Goal: Task Accomplishment & Management: Use online tool/utility

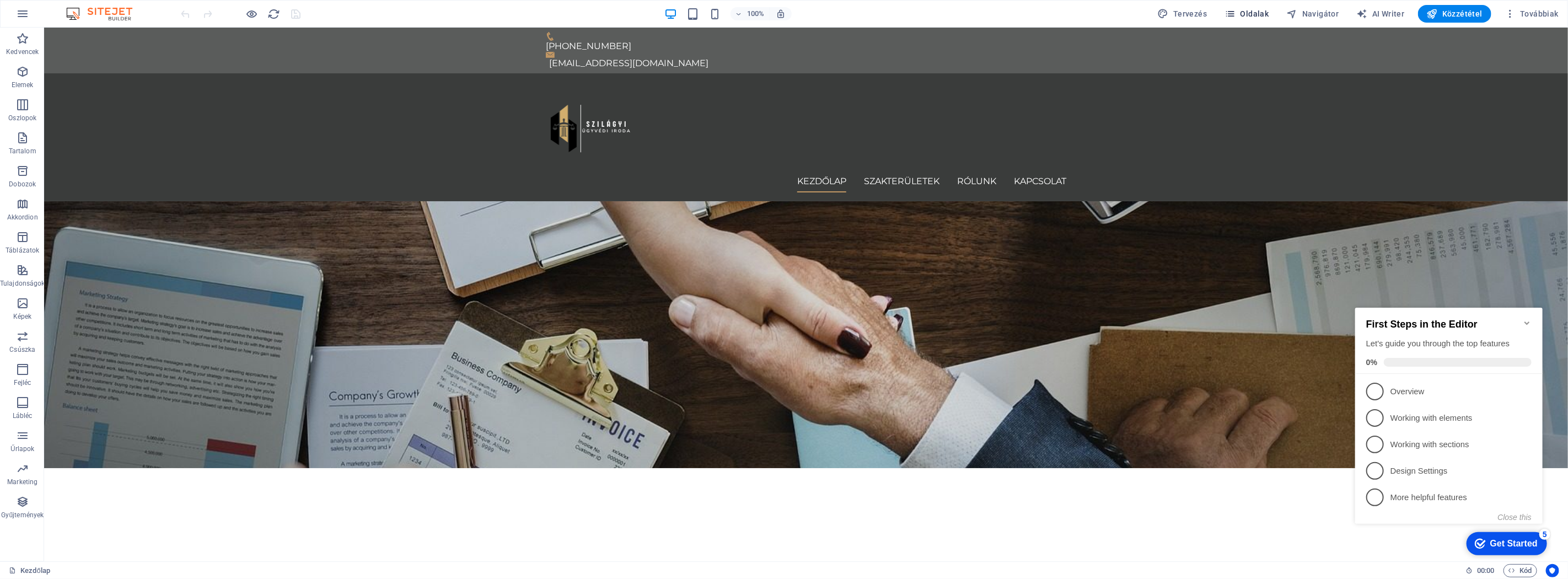
click at [940, 18] on span "Oldalak" at bounding box center [1247, 14] width 44 height 11
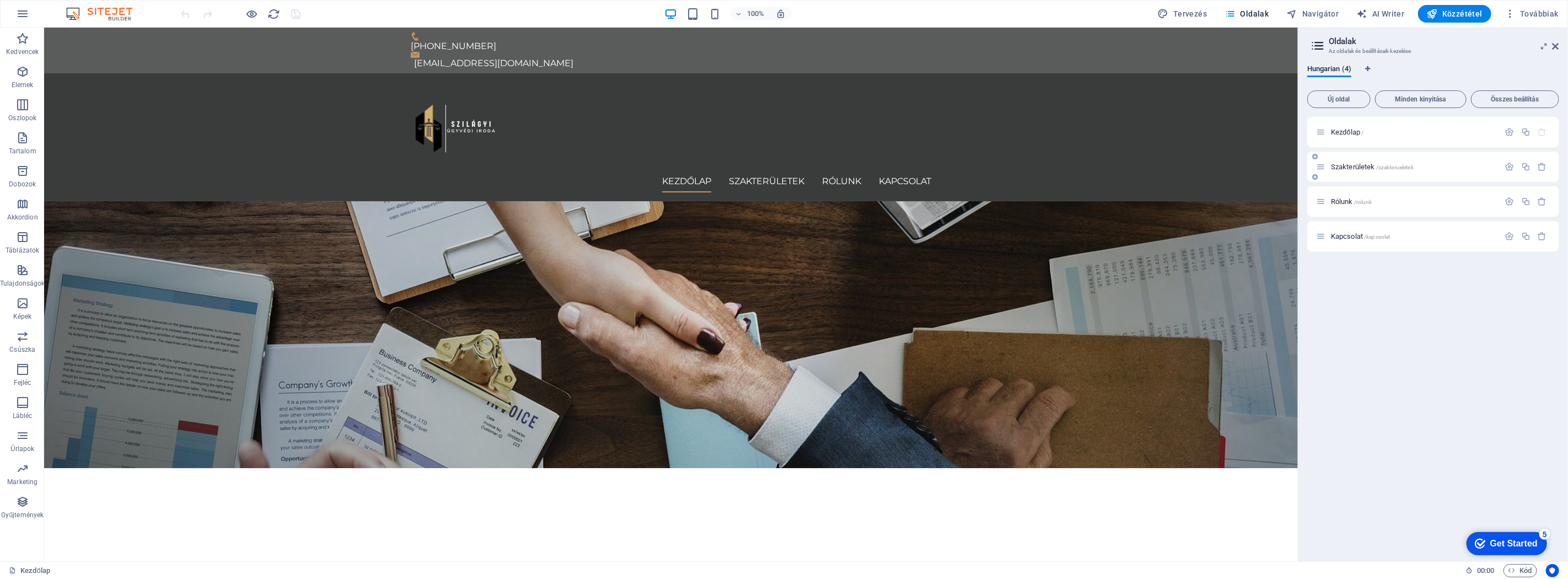
click at [940, 177] on div "Szakterületek /szakterueletek" at bounding box center [1433, 167] width 252 height 30
click at [940, 167] on span "Szakterületek /szakterueletek" at bounding box center [1373, 167] width 83 height 9
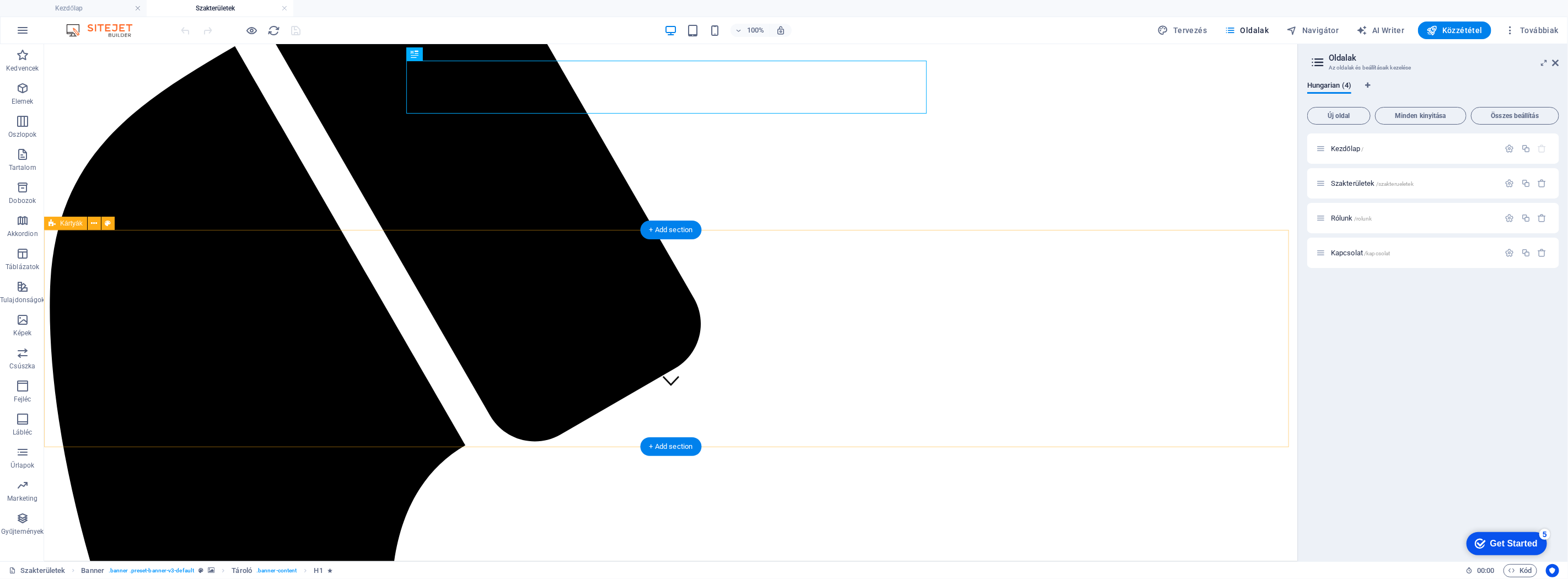
scroll to position [183, 0]
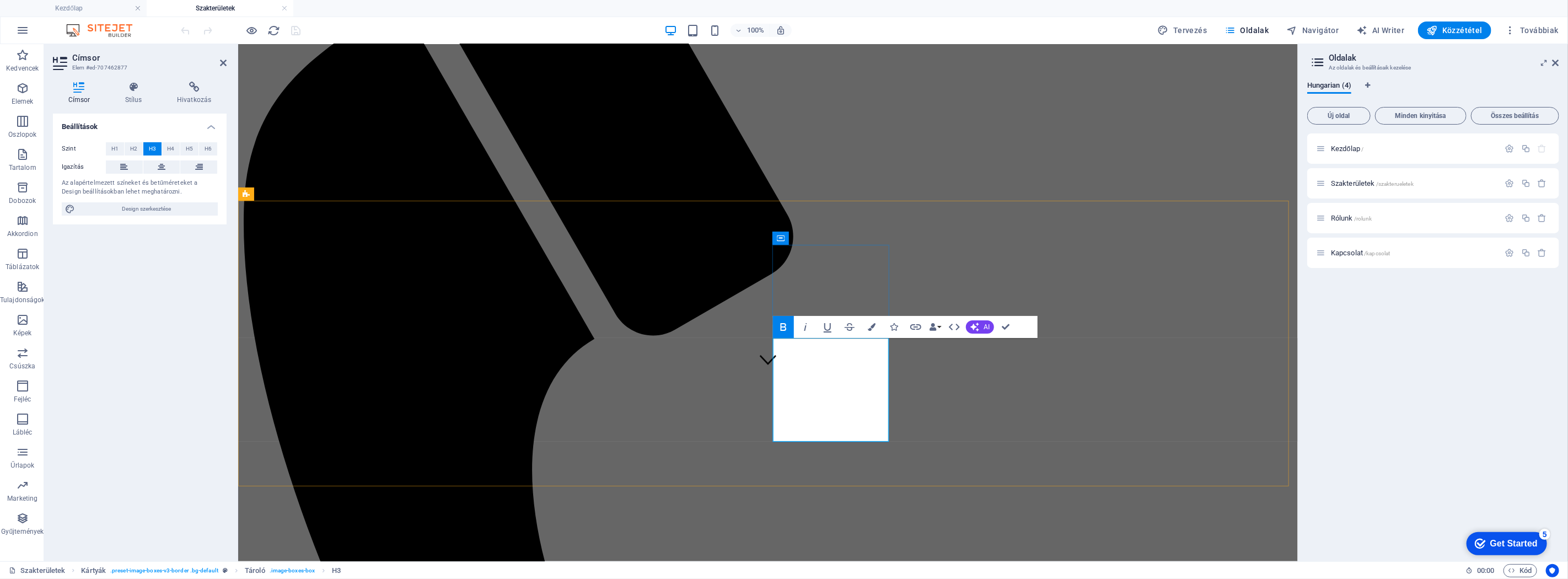
drag, startPoint x: 873, startPoint y: 423, endPoint x: 802, endPoint y: 387, distance: 79.6
click at [937, 328] on button "Data Bindings" at bounding box center [934, 327] width 15 height 22
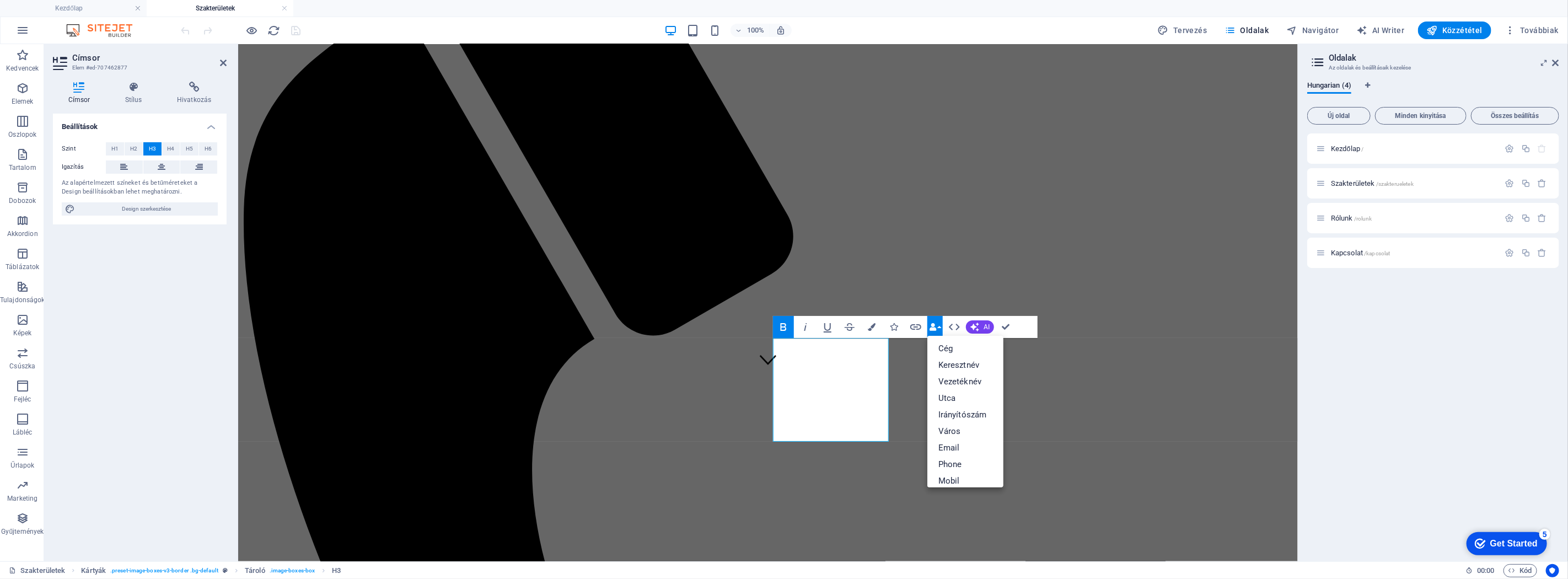
click at [937, 328] on button "Data Bindings" at bounding box center [934, 327] width 15 height 22
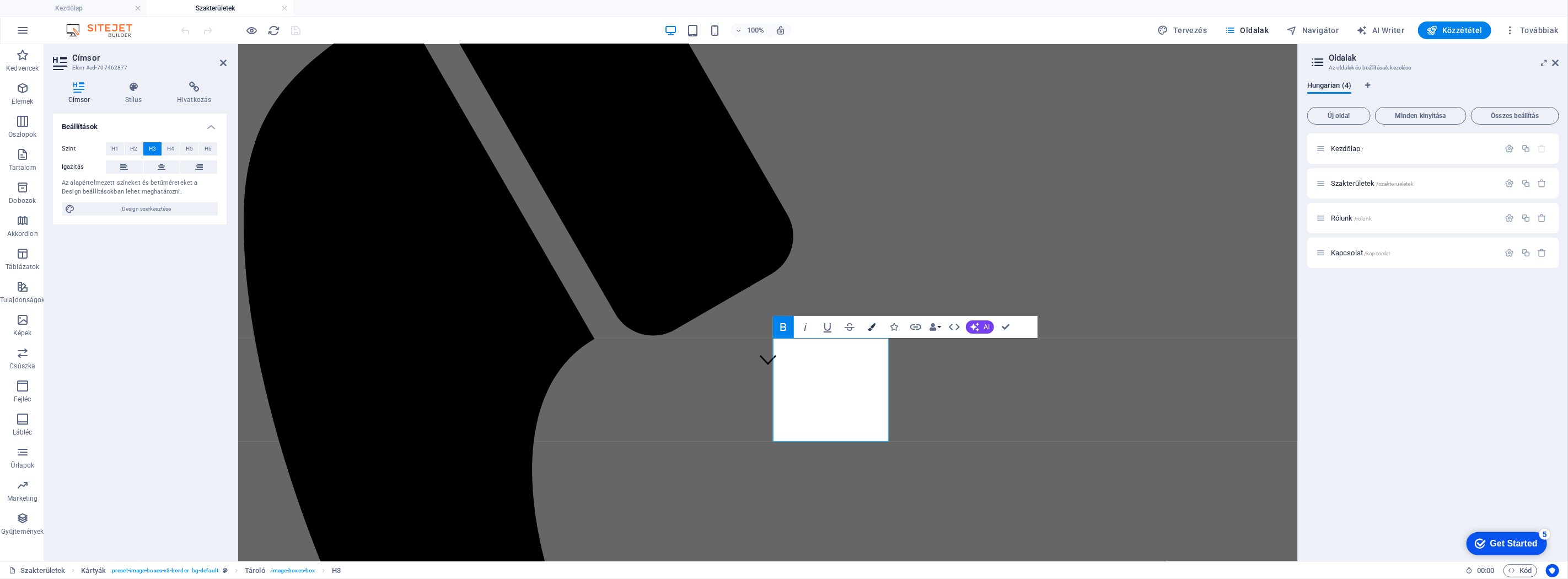
click at [871, 328] on icon "button" at bounding box center [872, 327] width 8 height 8
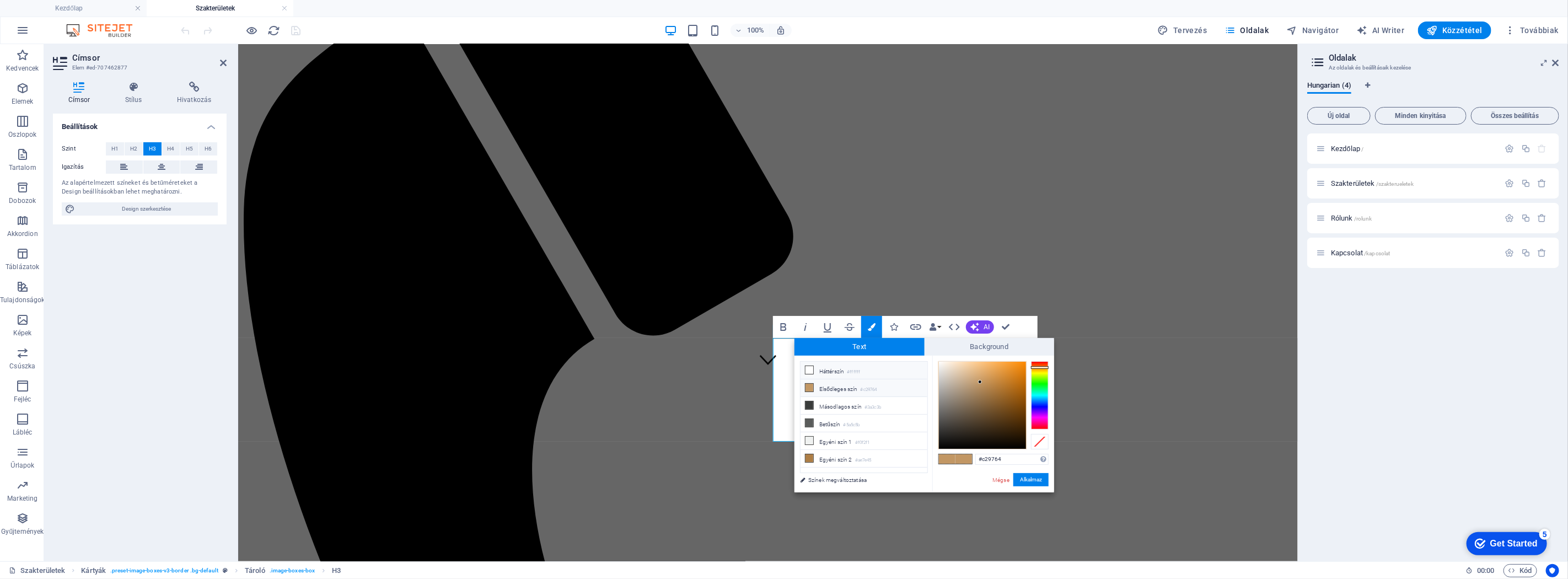
click at [813, 347] on icon at bounding box center [809, 370] width 8 height 8
type input "#ffffff"
click at [940, 347] on button "Alkalmaz" at bounding box center [1031, 480] width 35 height 13
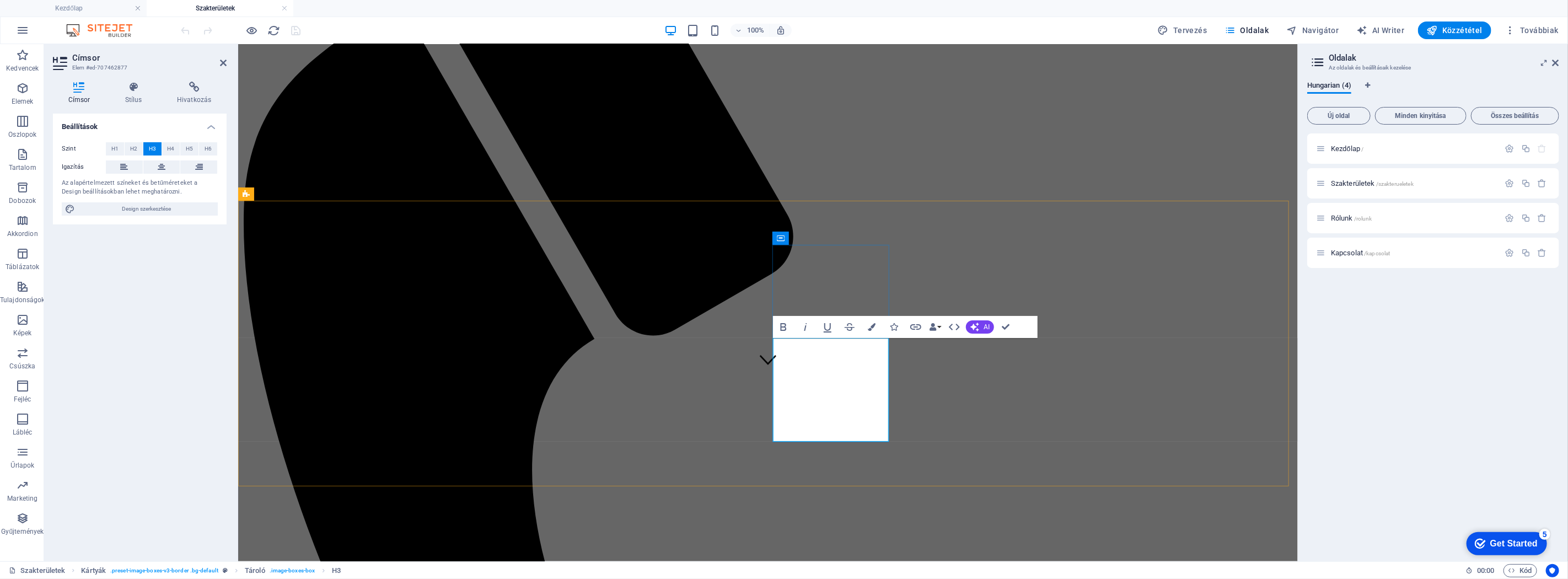
drag, startPoint x: 875, startPoint y: 422, endPoint x: 808, endPoint y: 386, distance: 76.1
click at [872, 321] on button "Colors" at bounding box center [872, 327] width 21 height 22
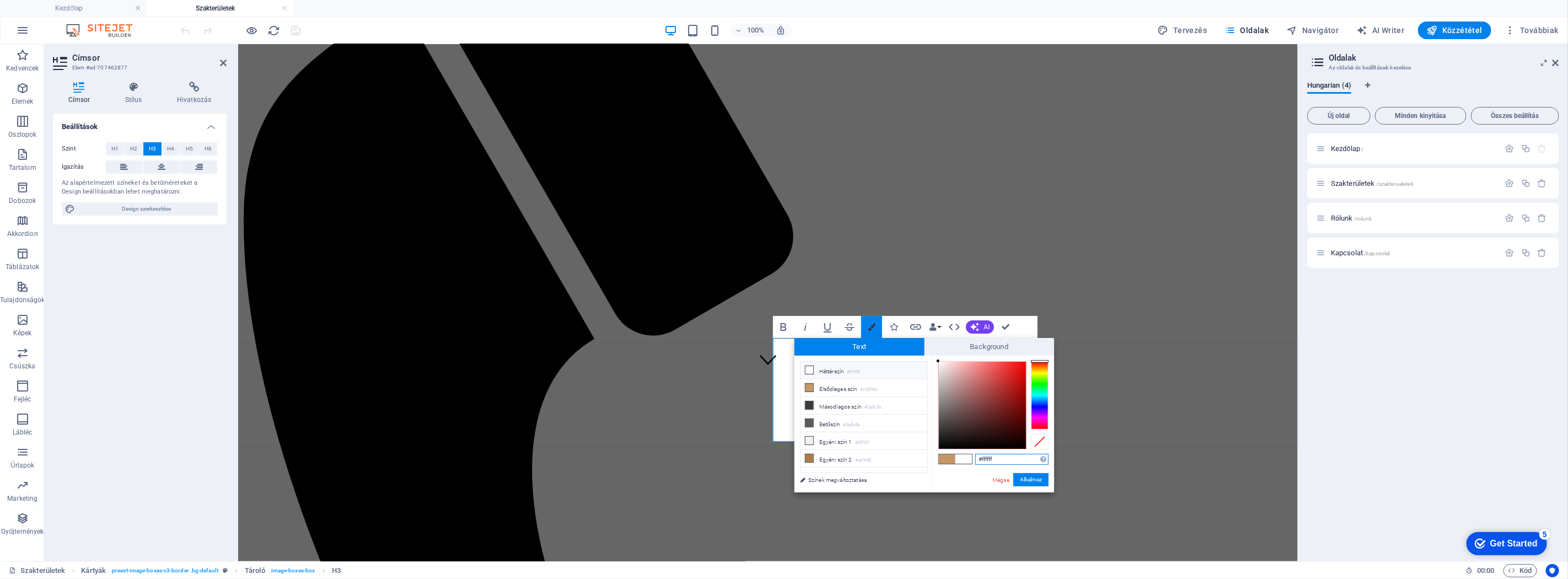
click at [872, 321] on button "Colors" at bounding box center [872, 327] width 21 height 22
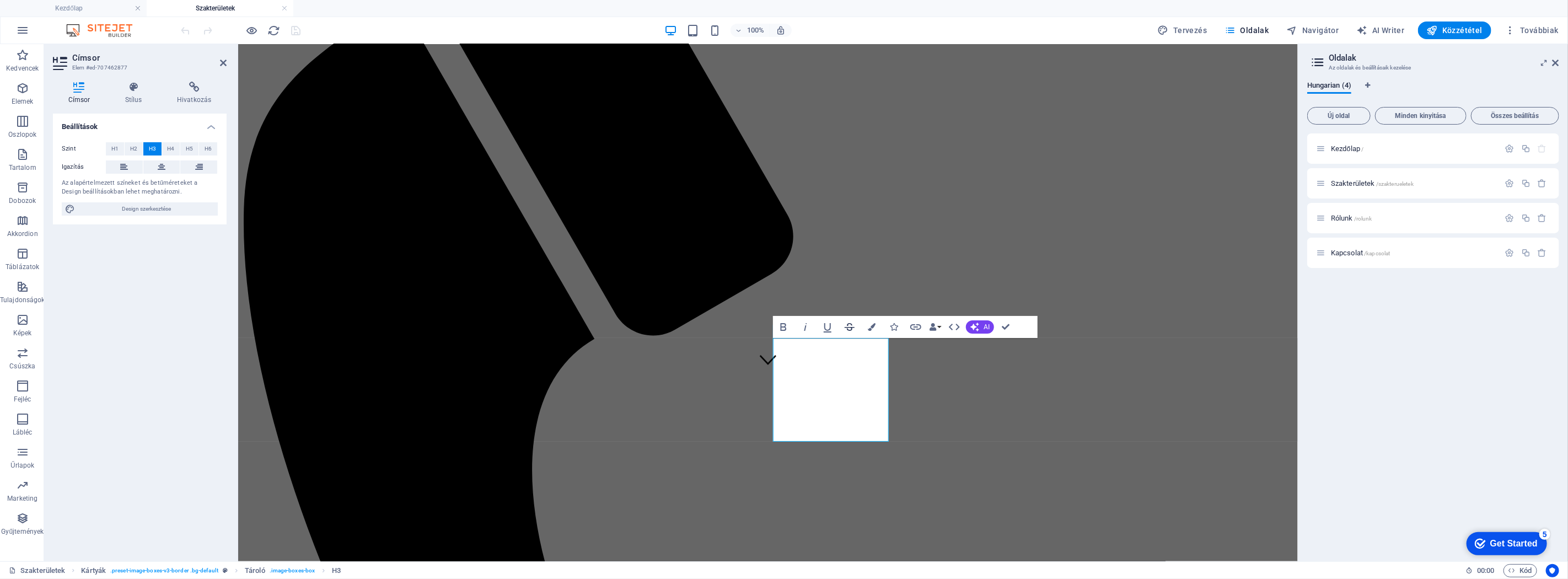
click at [849, 325] on icon "button" at bounding box center [850, 327] width 13 height 13
click at [940, 326] on icon "button" at bounding box center [954, 327] width 11 height 7
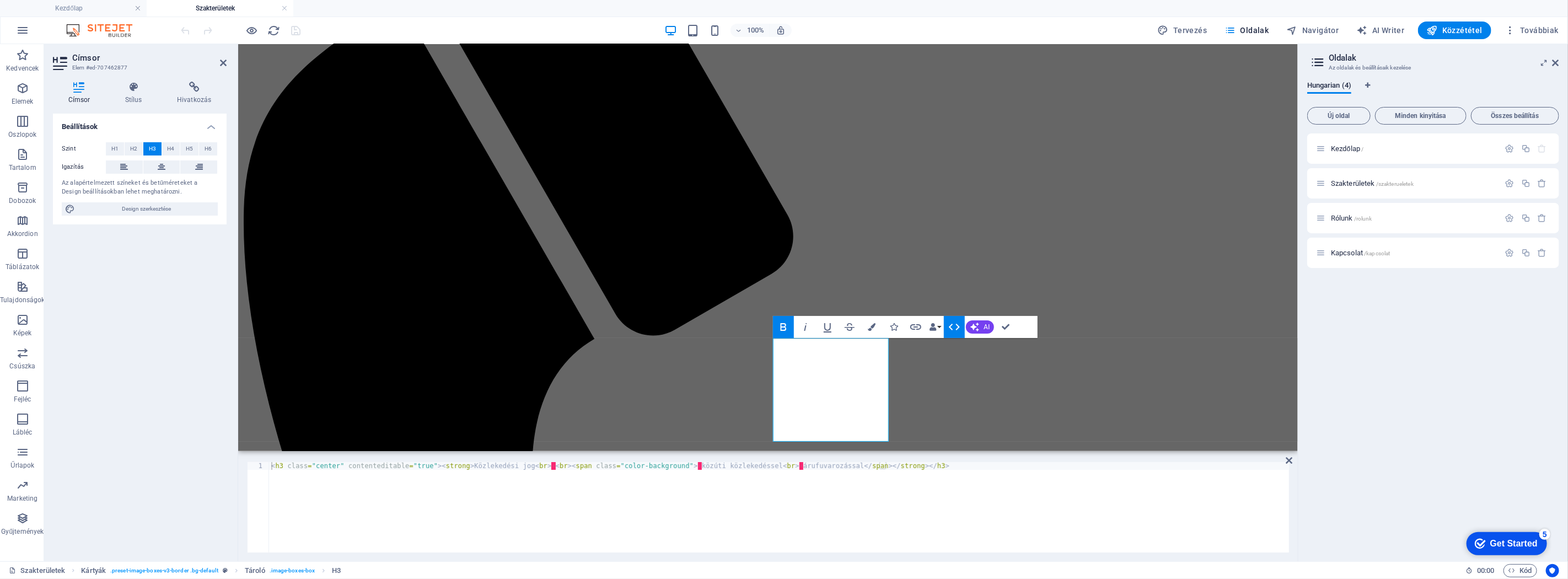
click at [940, 327] on button "HTML" at bounding box center [954, 327] width 21 height 22
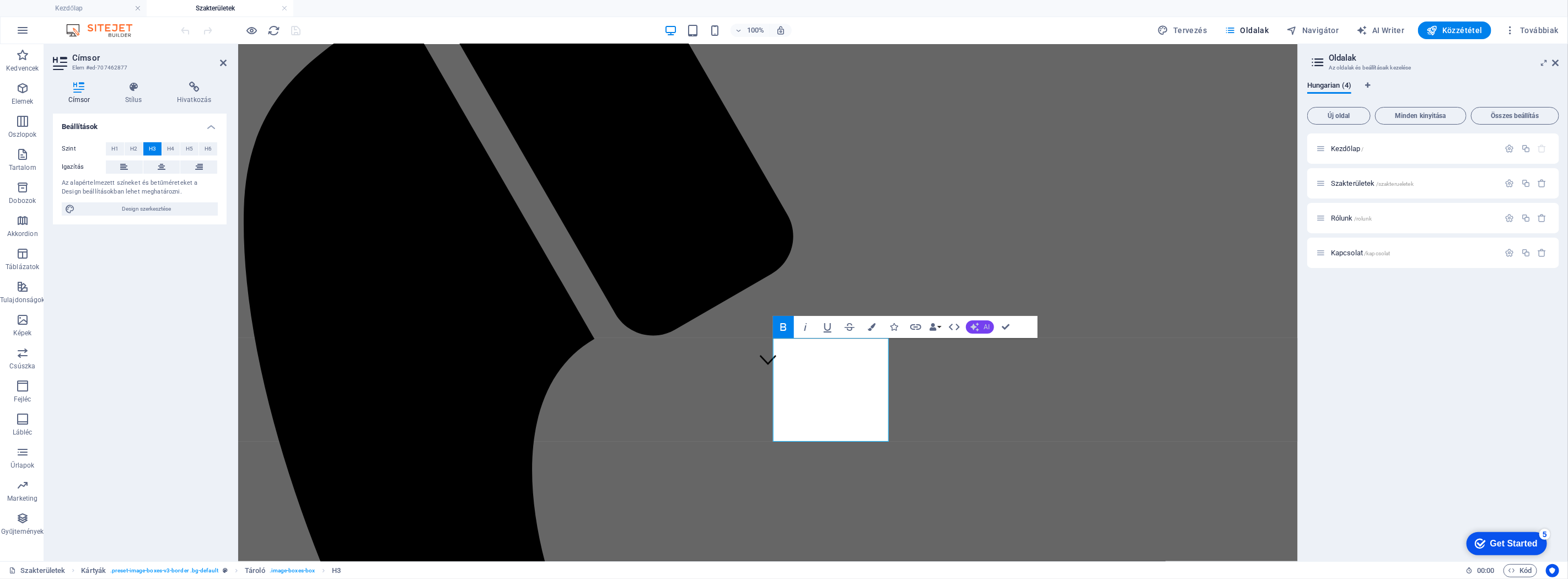
click at [940, 329] on button "AI" at bounding box center [980, 327] width 28 height 13
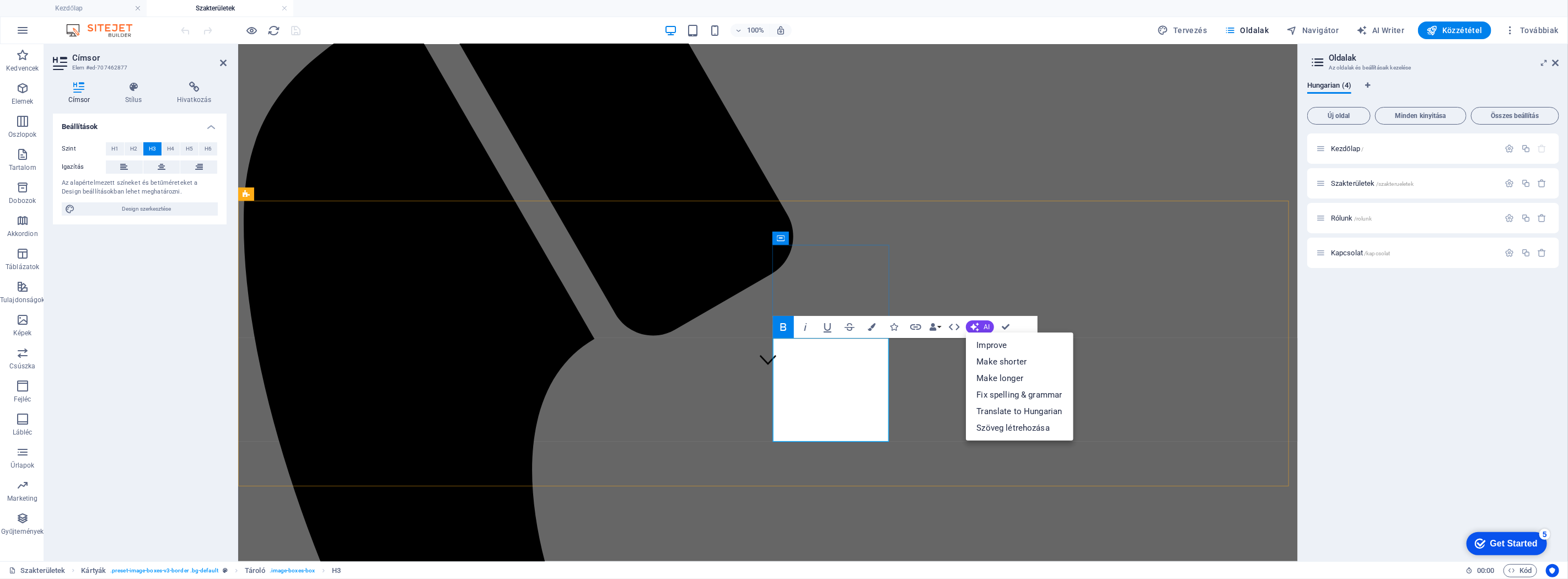
drag, startPoint x: 872, startPoint y: 427, endPoint x: 816, endPoint y: 388, distance: 68.2
click at [781, 322] on icon "button" at bounding box center [783, 327] width 13 height 13
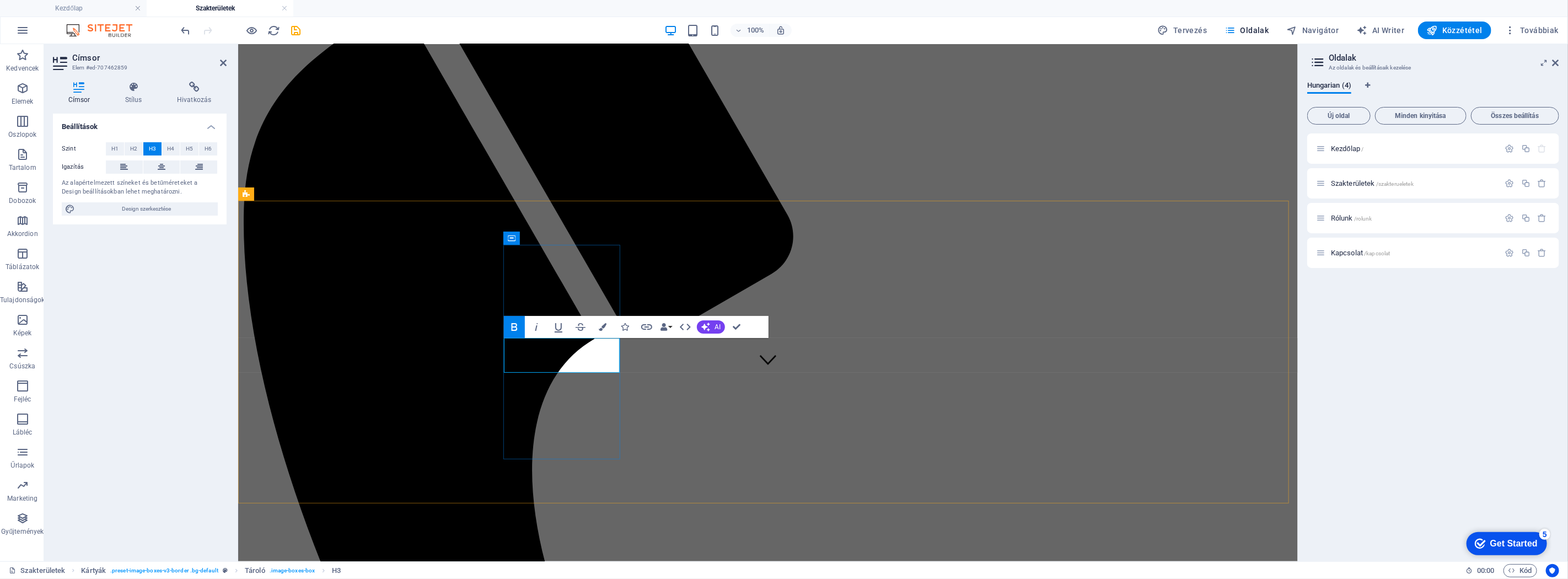
drag, startPoint x: 537, startPoint y: 356, endPoint x: 593, endPoint y: 362, distance: 56.3
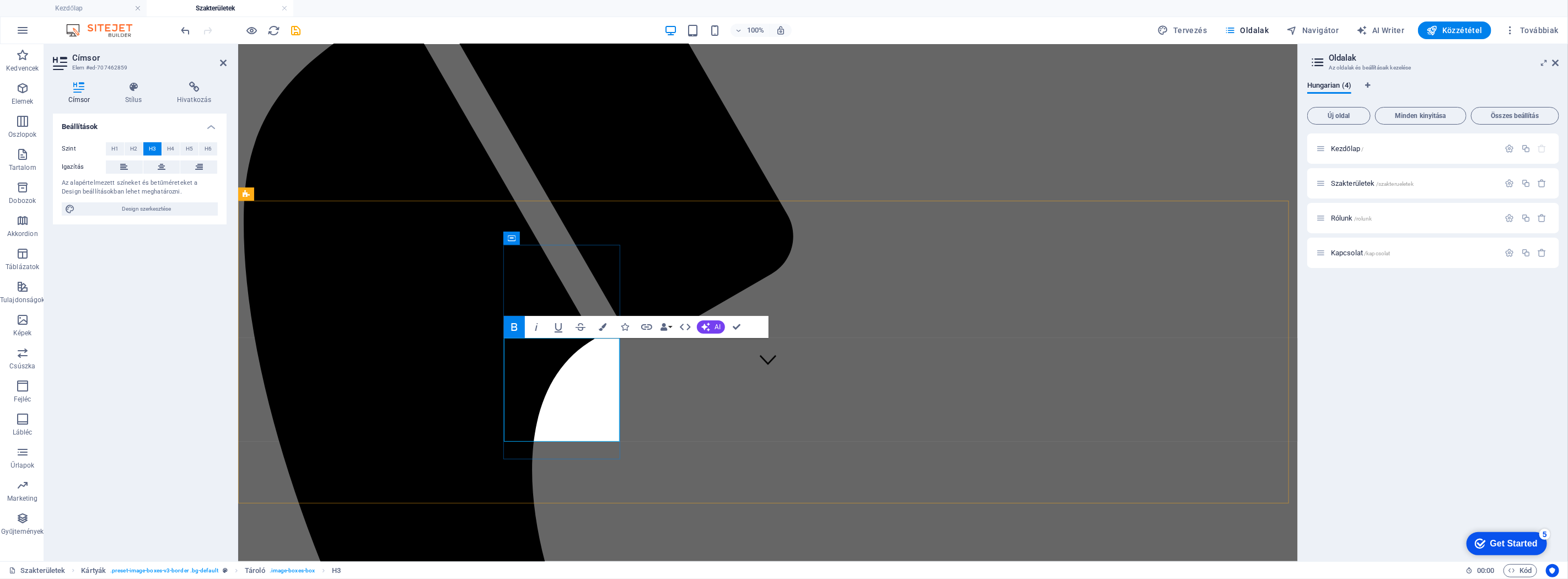
drag, startPoint x: 532, startPoint y: 355, endPoint x: 793, endPoint y: 374, distance: 261.7
click at [555, 326] on icon "button" at bounding box center [558, 328] width 8 height 9
drag, startPoint x: 597, startPoint y: 425, endPoint x: 514, endPoint y: 384, distance: 92.6
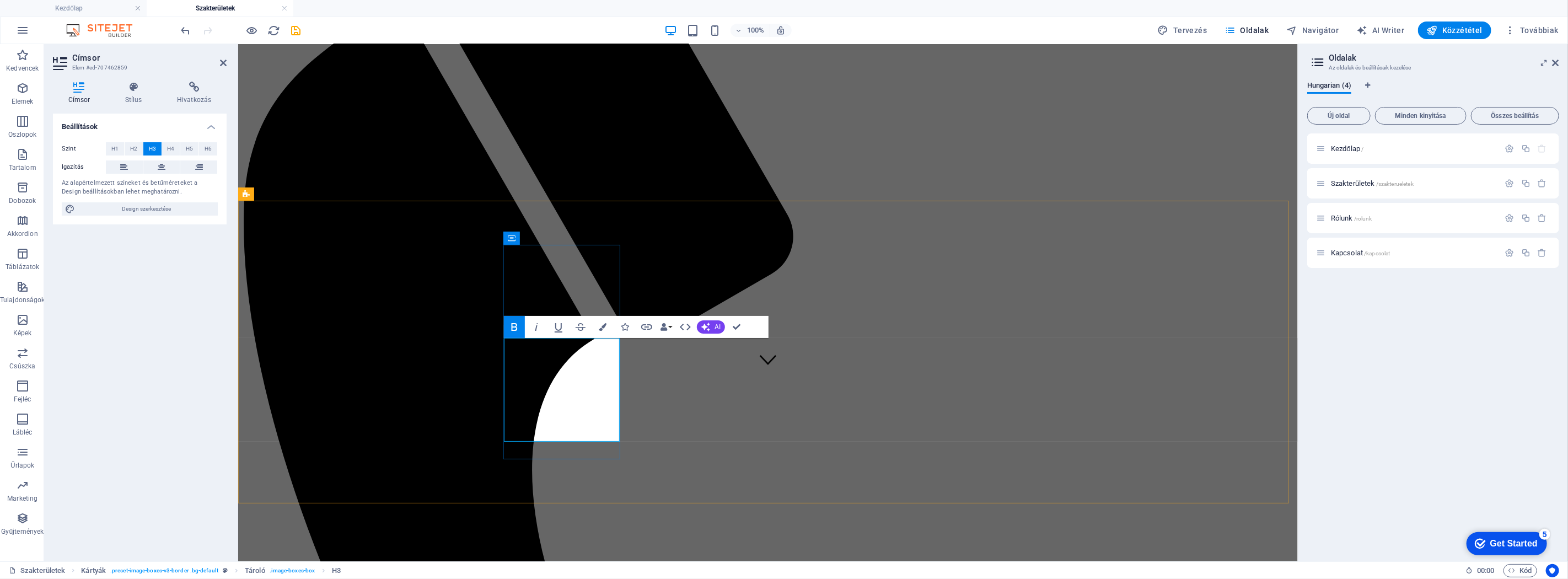
click at [601, 324] on icon "button" at bounding box center [603, 327] width 8 height 8
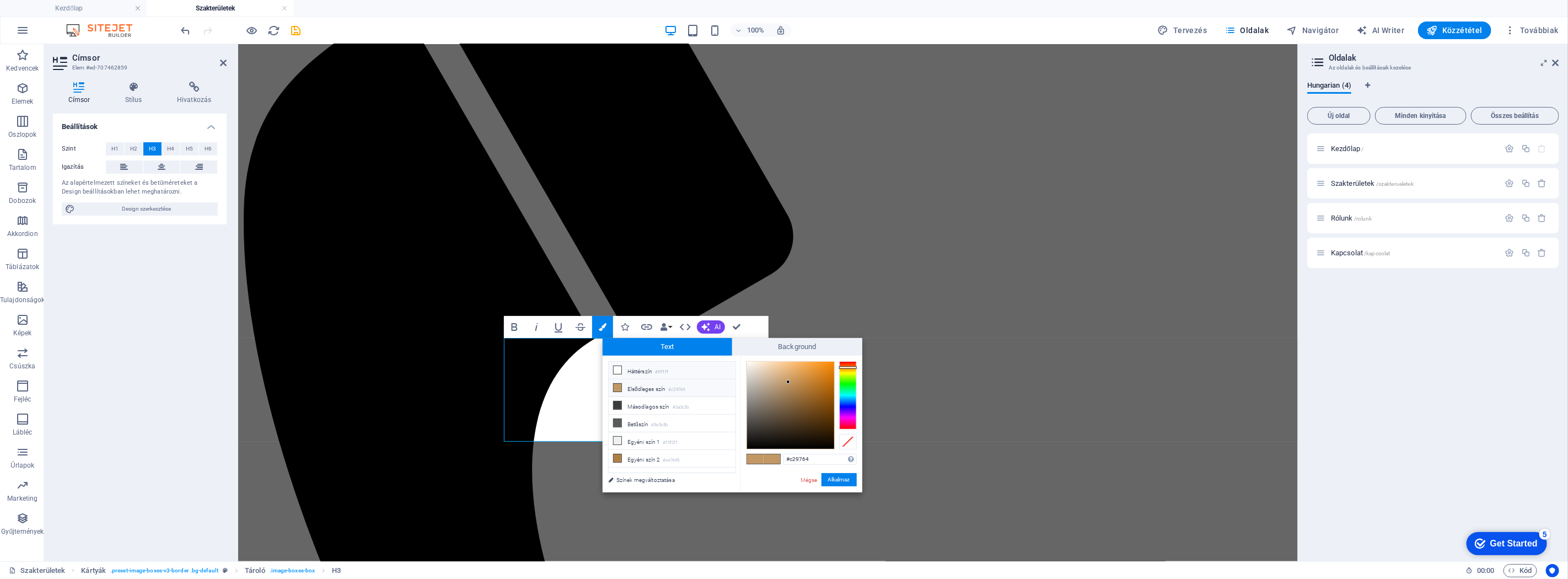
click at [621, 347] on icon at bounding box center [617, 370] width 8 height 8
type input "#ffffff"
click at [836, 347] on button "Alkalmaz" at bounding box center [839, 480] width 35 height 13
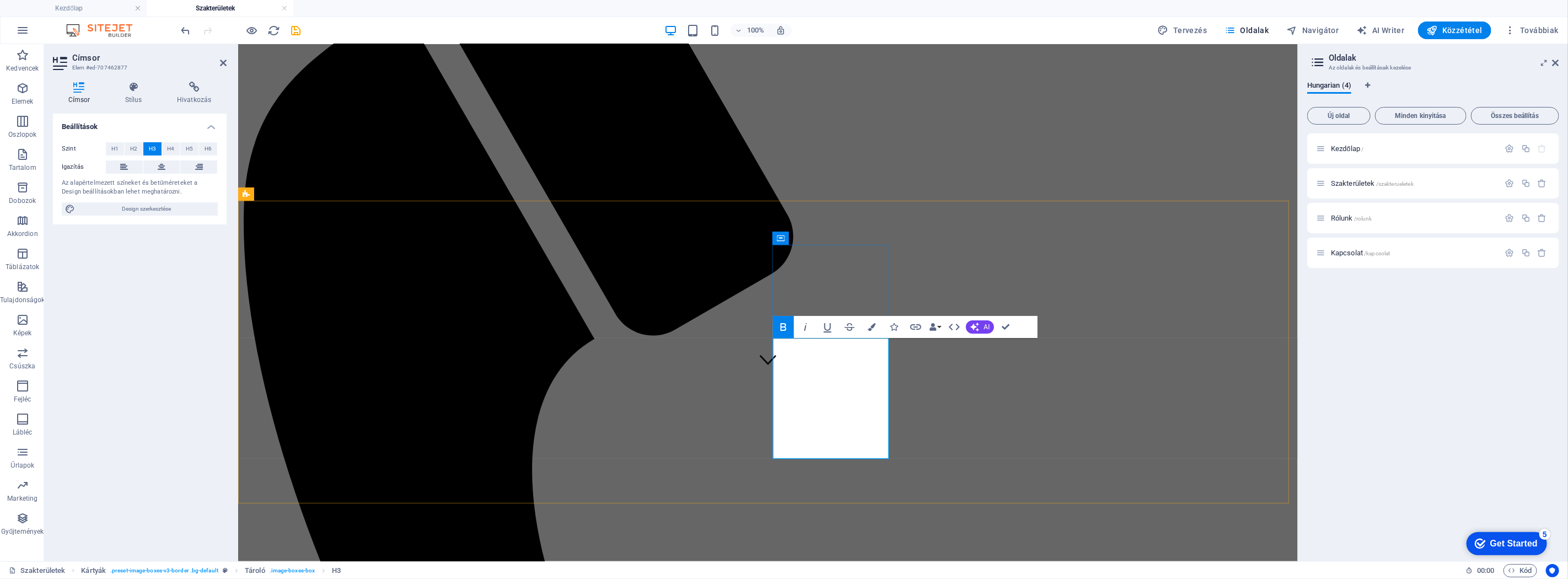
drag, startPoint x: 875, startPoint y: 421, endPoint x: 777, endPoint y: 422, distance: 98.0
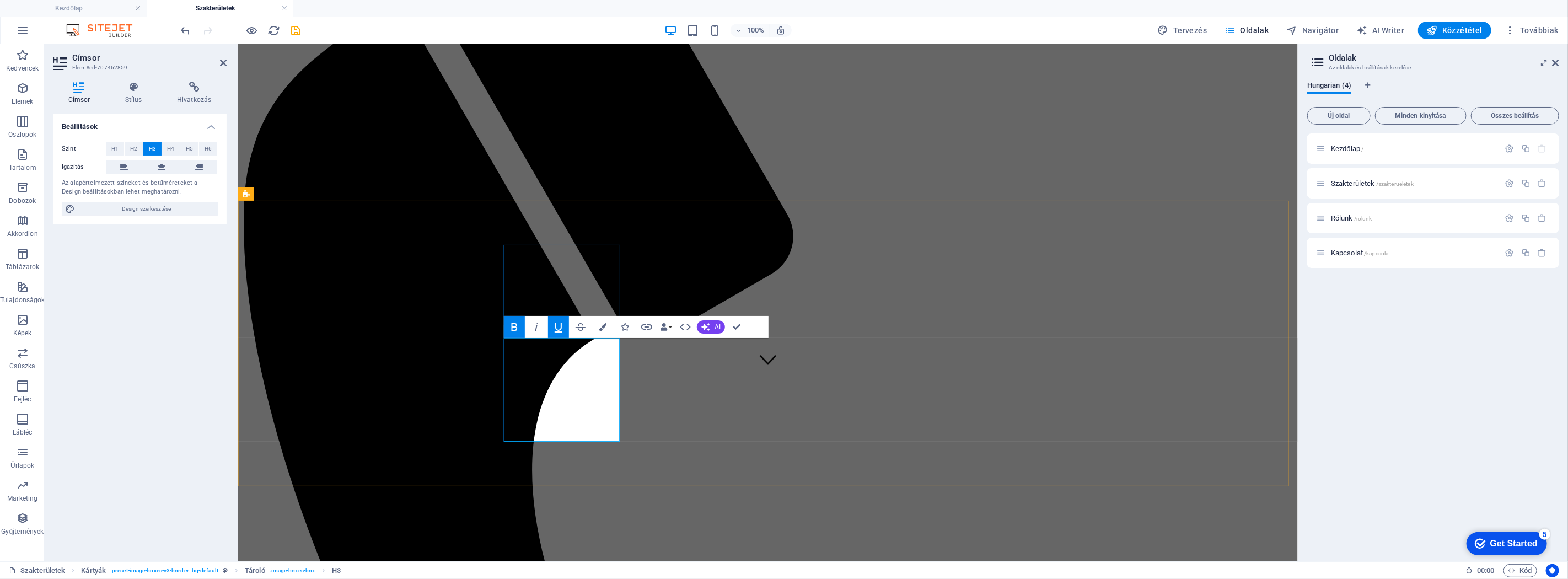
drag, startPoint x: 523, startPoint y: 389, endPoint x: 597, endPoint y: 431, distance: 85.1
click at [513, 328] on icon "button" at bounding box center [514, 327] width 13 height 13
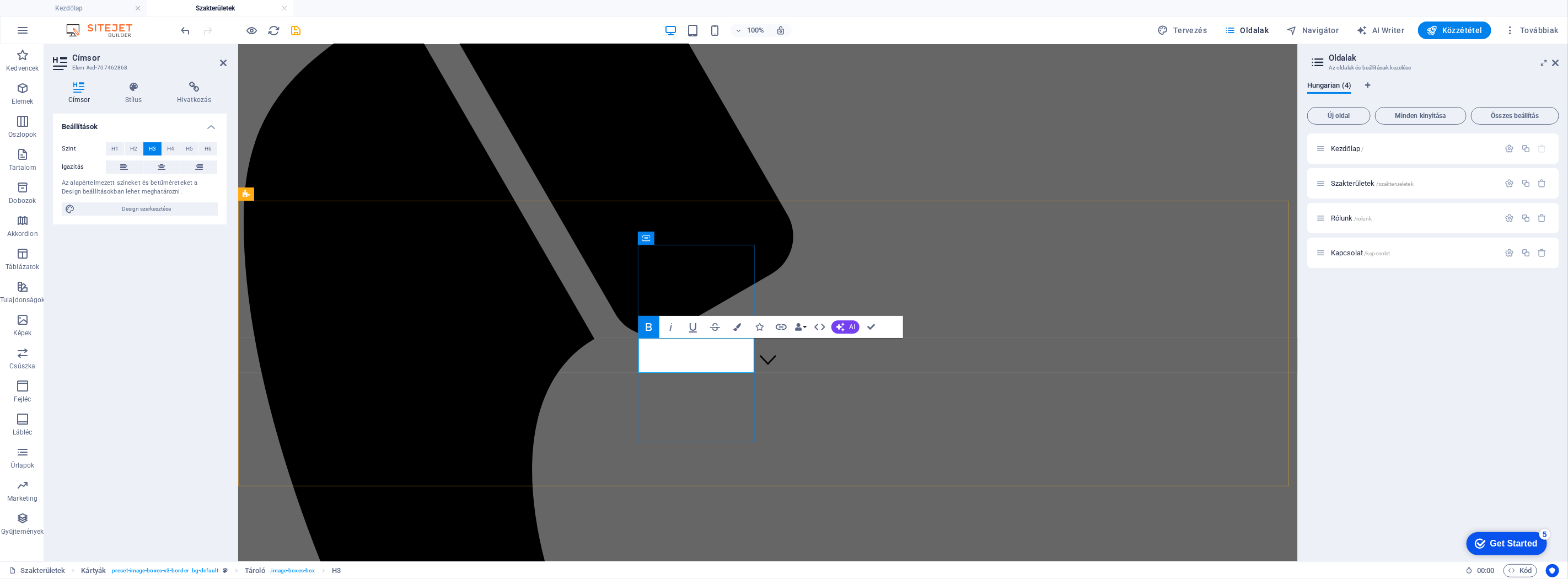
drag, startPoint x: 720, startPoint y: 405, endPoint x: 661, endPoint y: 395, distance: 59.8
click at [643, 326] on icon "button" at bounding box center [649, 327] width 13 height 13
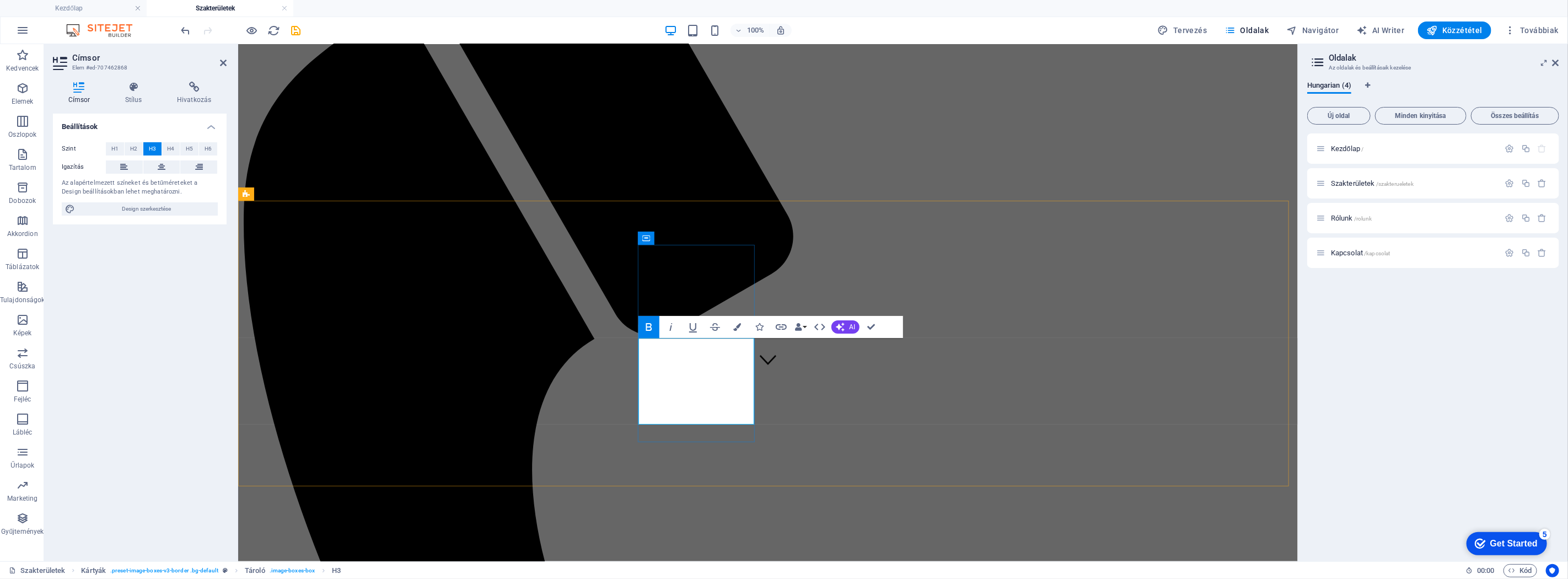
drag, startPoint x: 723, startPoint y: 410, endPoint x: 636, endPoint y: 390, distance: 89.3
click at [735, 329] on icon "button" at bounding box center [737, 327] width 8 height 8
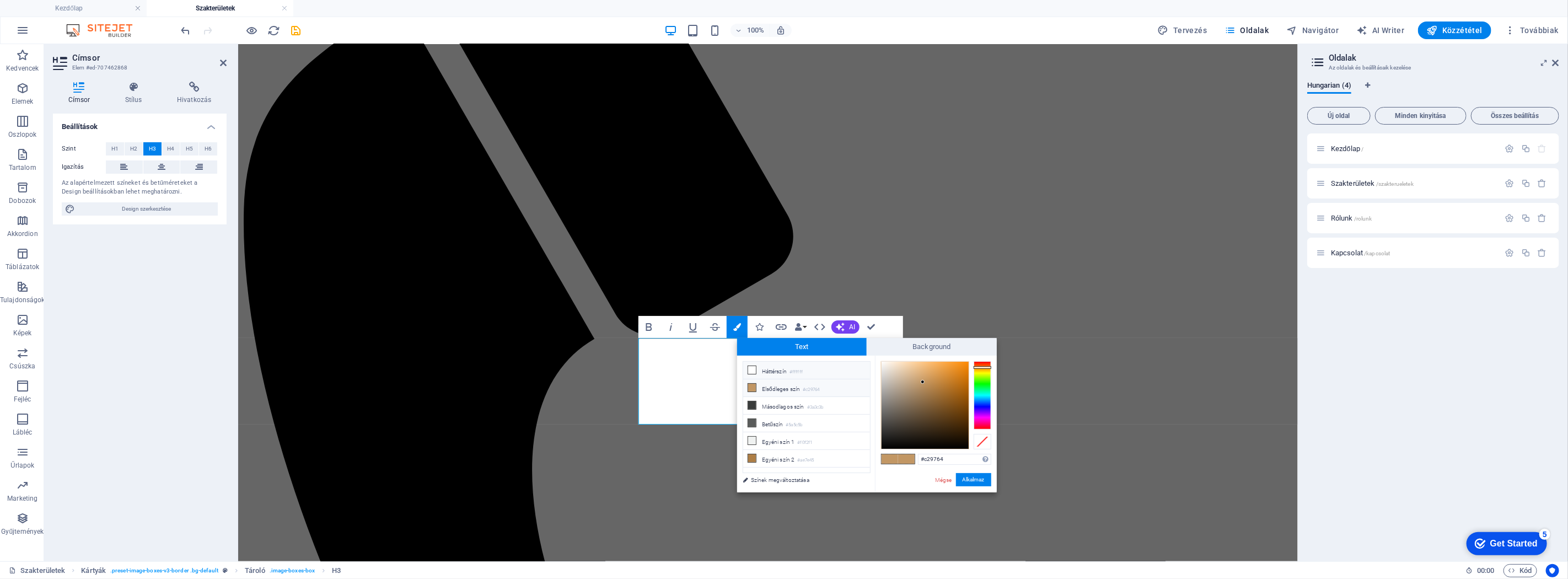
click at [752, 347] on icon at bounding box center [752, 370] width 8 height 8
type input "#ffffff"
click at [940, 347] on button "Alkalmaz" at bounding box center [974, 480] width 35 height 13
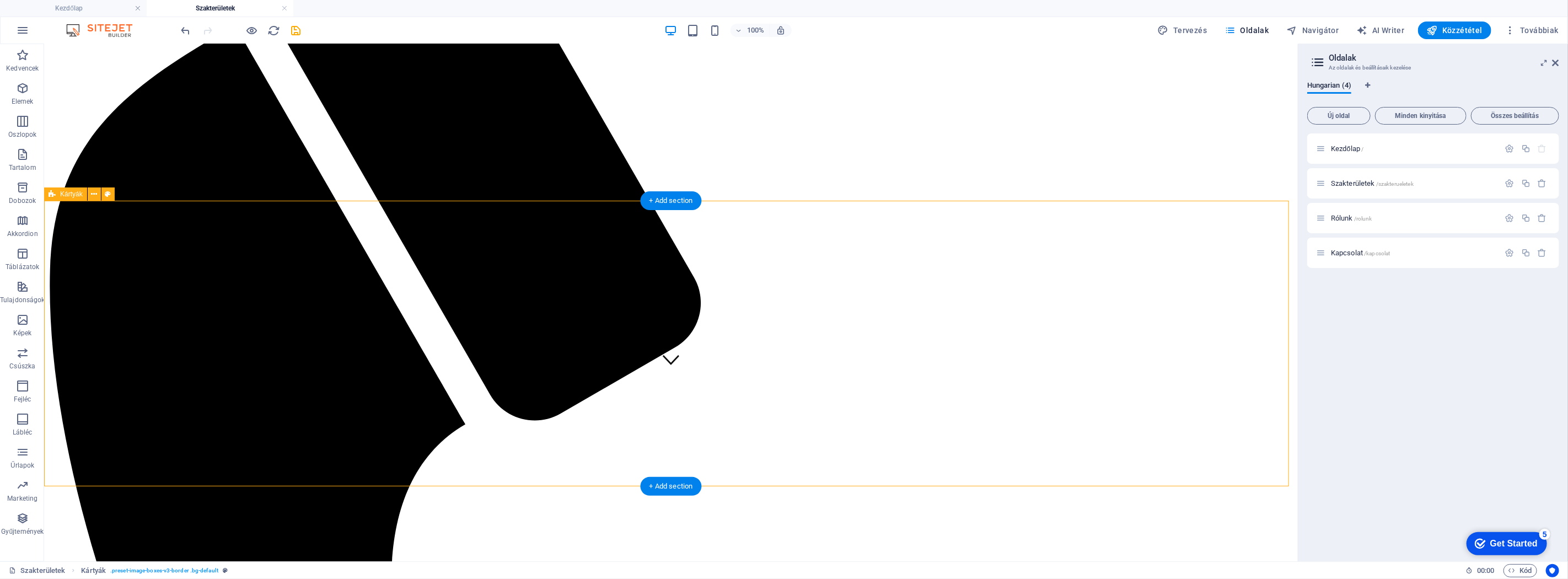
scroll to position [121, 0]
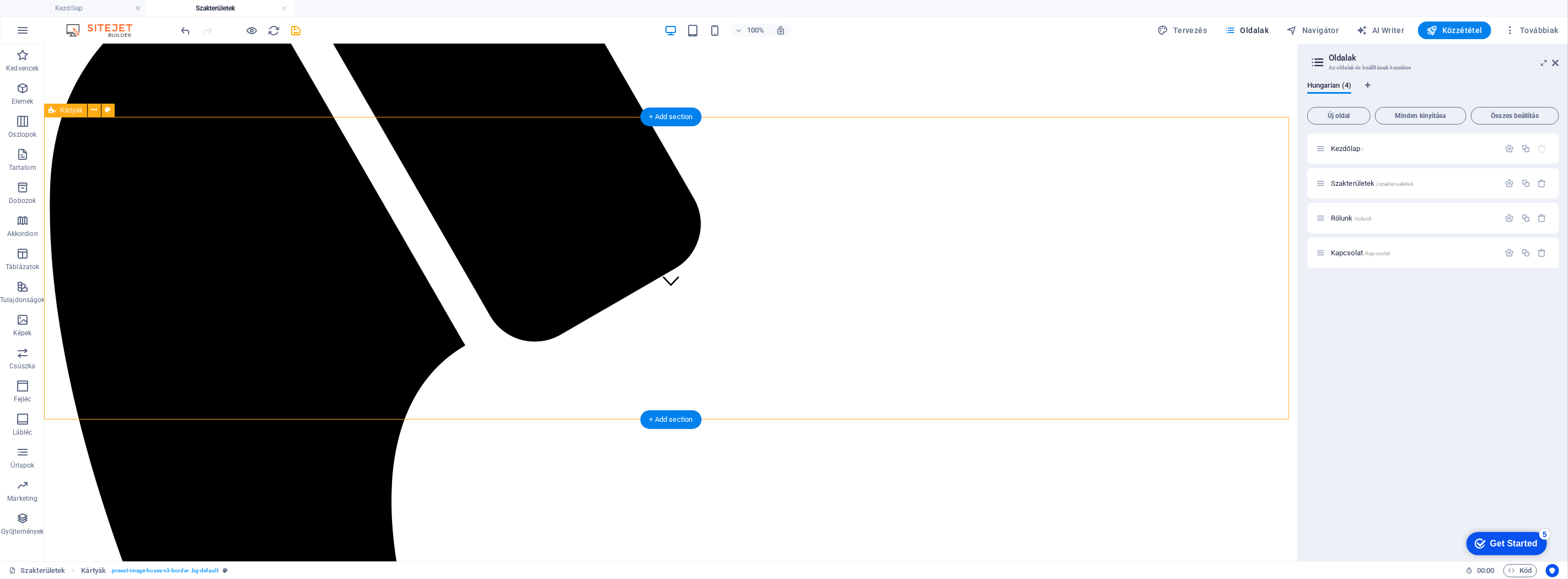
scroll to position [268, 0]
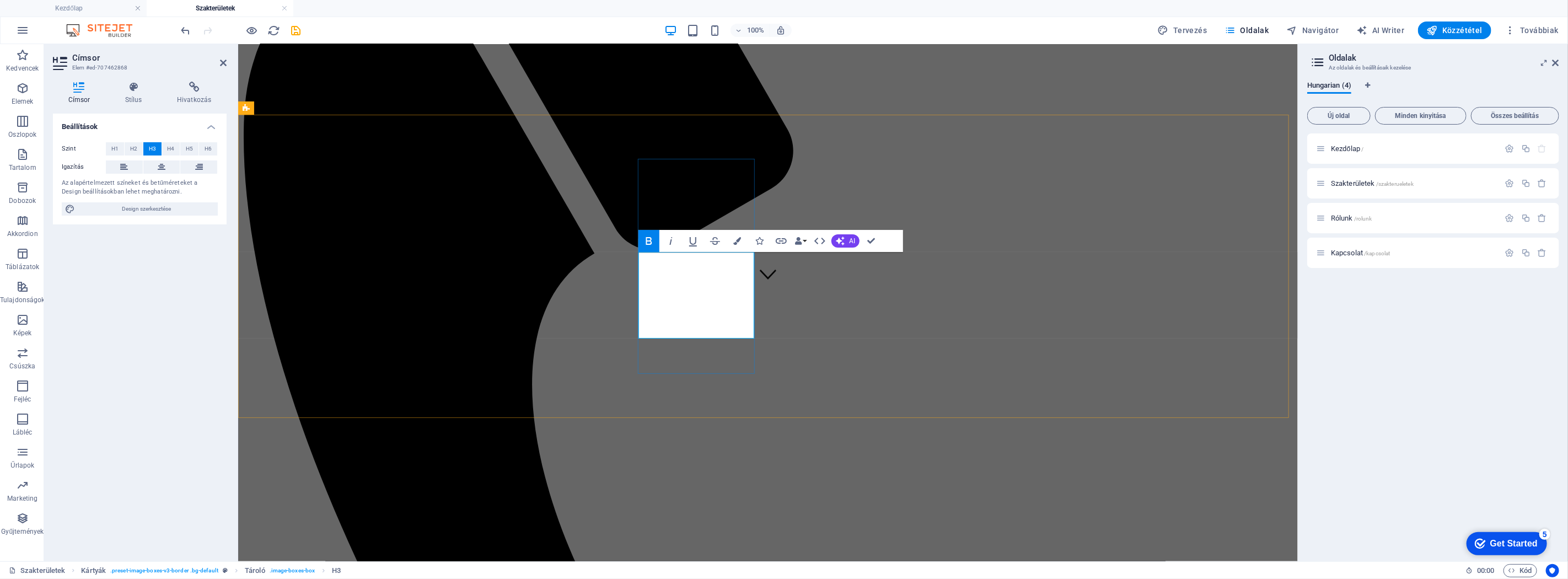
click at [696, 241] on icon "button" at bounding box center [693, 241] width 13 height 13
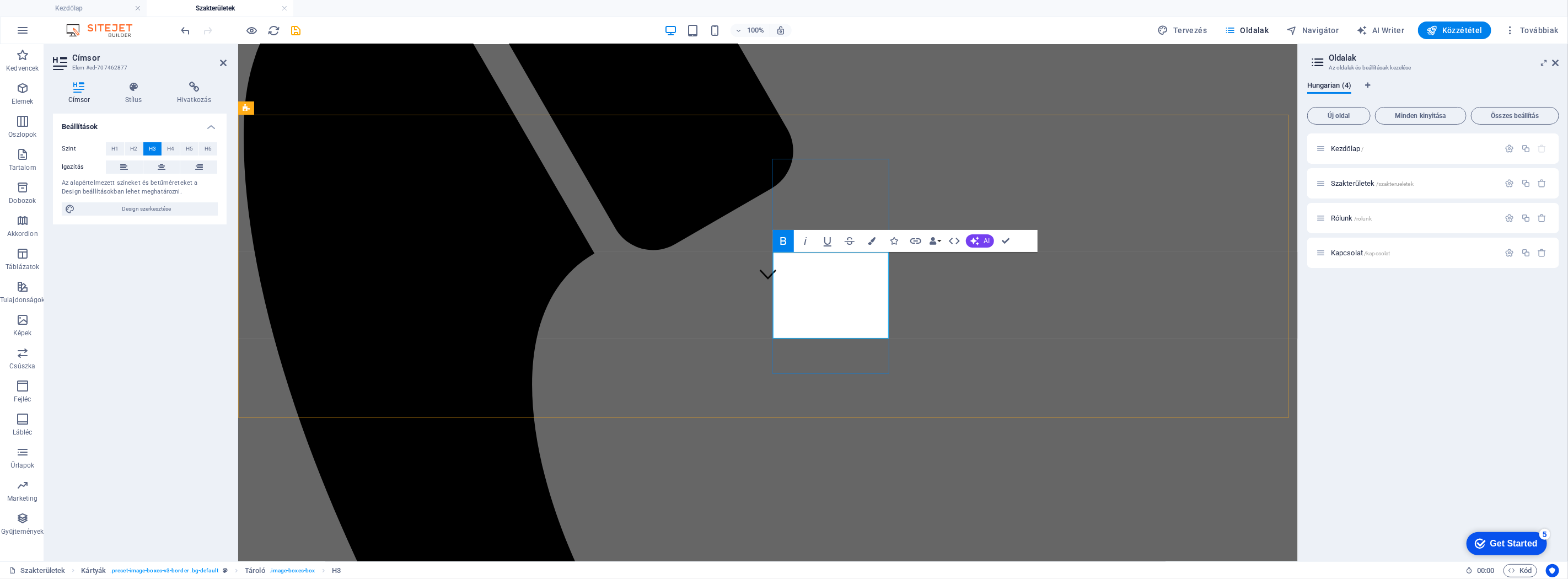
drag, startPoint x: 789, startPoint y: 268, endPoint x: 882, endPoint y: 276, distance: 93.3
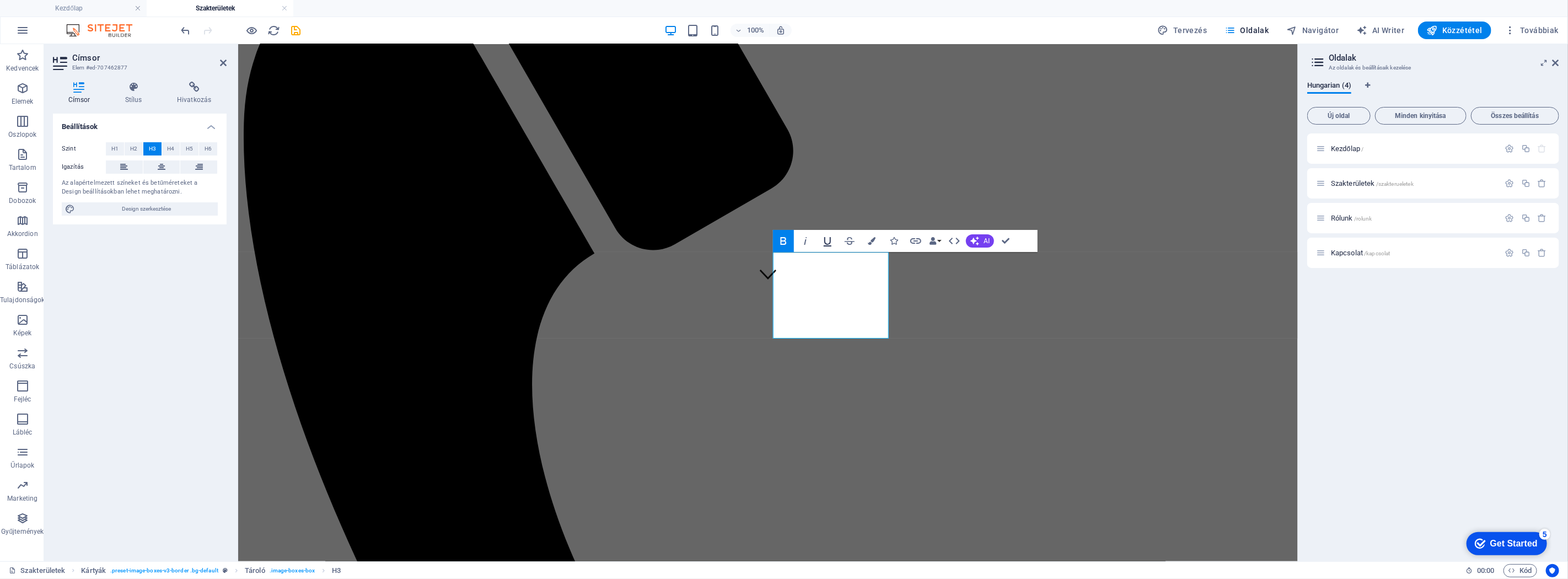
click at [828, 238] on icon "button" at bounding box center [828, 241] width 13 height 13
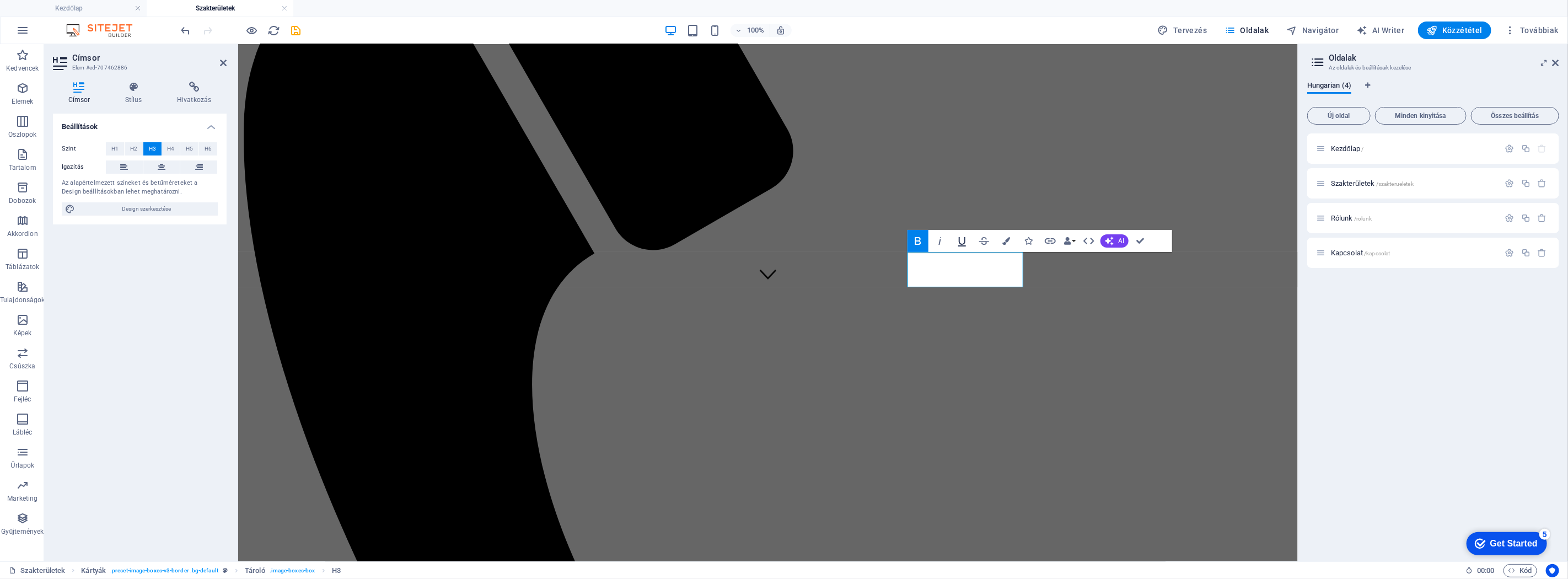
click at [940, 243] on icon "button" at bounding box center [962, 241] width 13 height 13
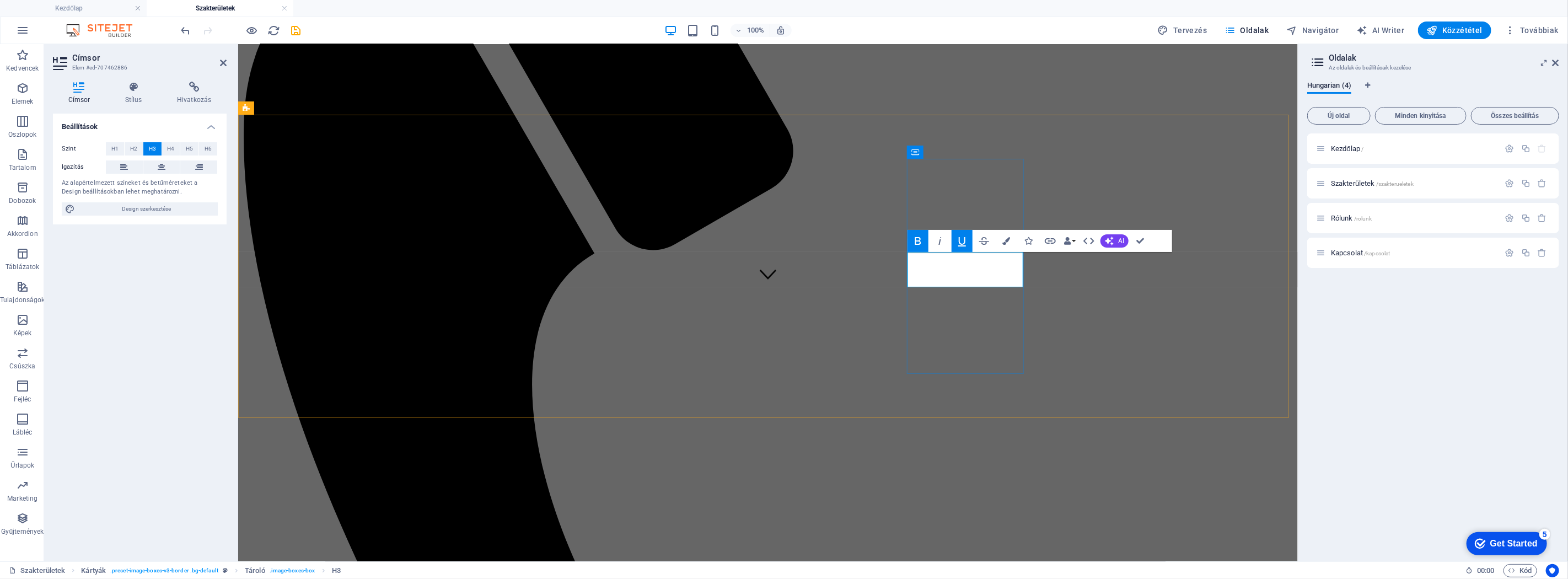
drag, startPoint x: 1010, startPoint y: 353, endPoint x: 928, endPoint y: 303, distance: 96.0
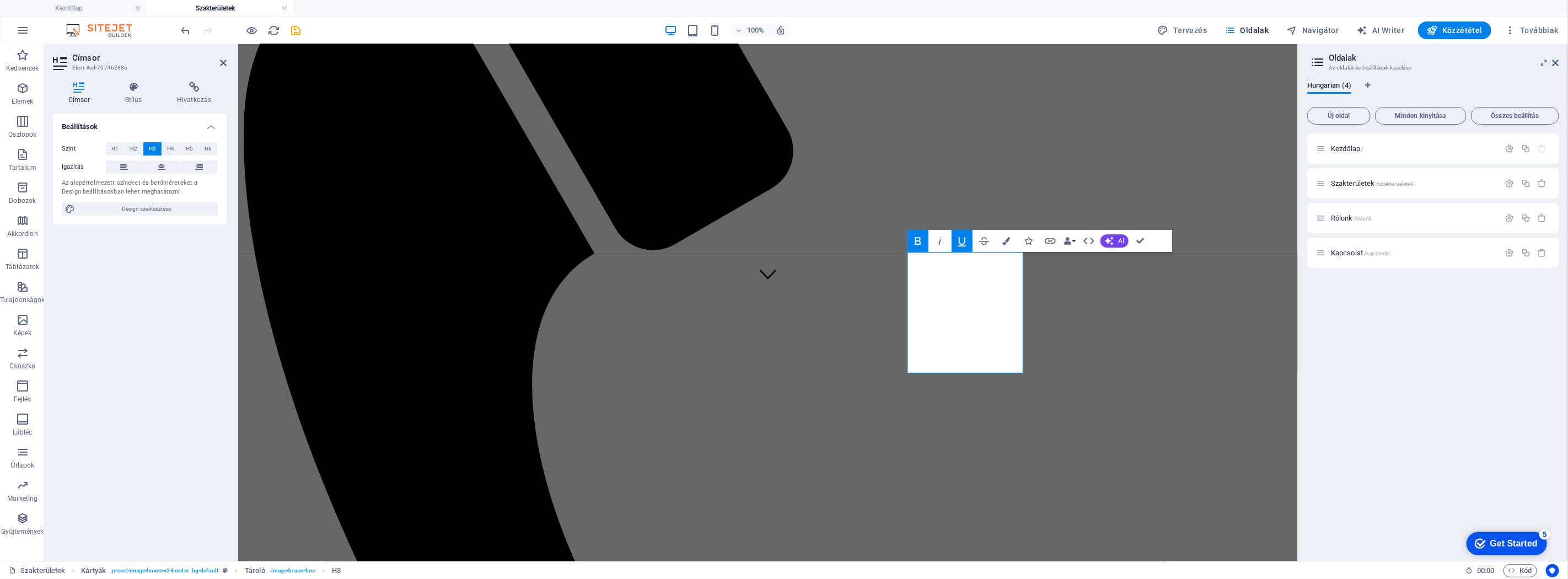
click at [918, 244] on icon "button" at bounding box center [918, 241] width 13 height 13
click at [940, 240] on icon "button" at bounding box center [962, 241] width 13 height 13
click at [940, 241] on icon "button" at bounding box center [1006, 240] width 8 height 8
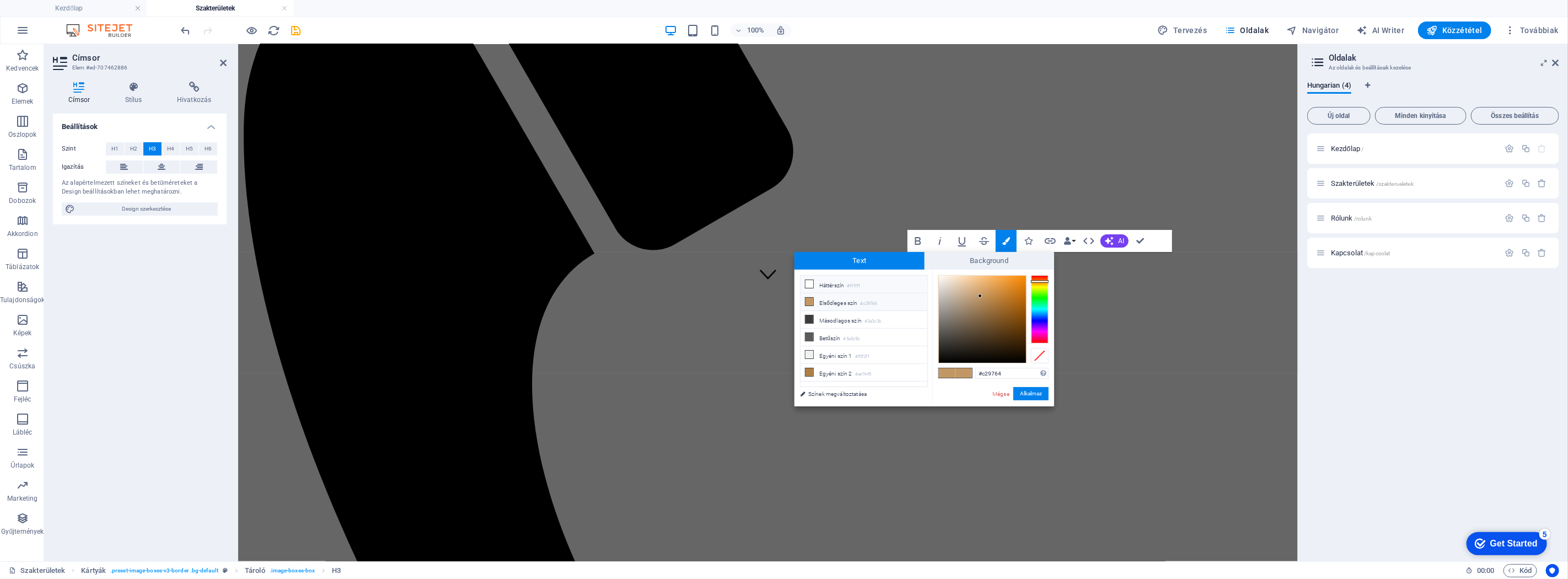
click at [816, 285] on li "Háttérszín #ffffff" at bounding box center [864, 284] width 127 height 18
type input "#ffffff"
click at [940, 347] on button "Alkalmaz" at bounding box center [1031, 394] width 35 height 13
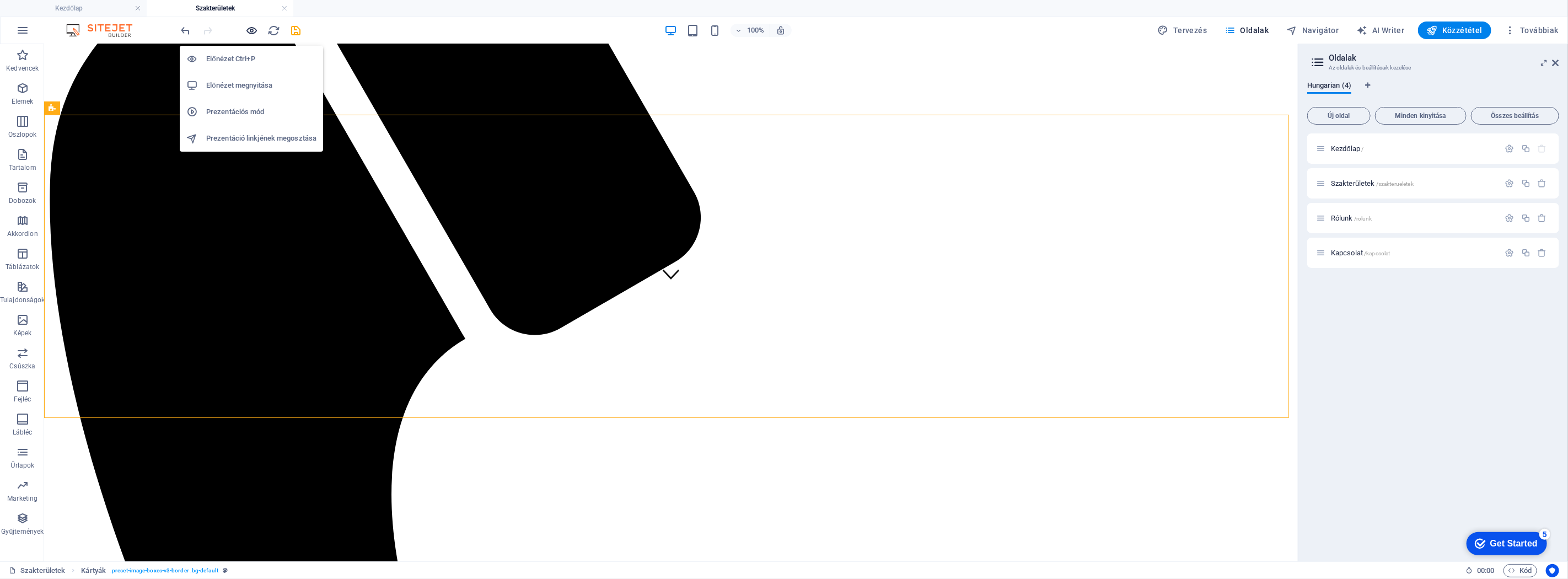
click at [254, 35] on icon "button" at bounding box center [252, 30] width 13 height 13
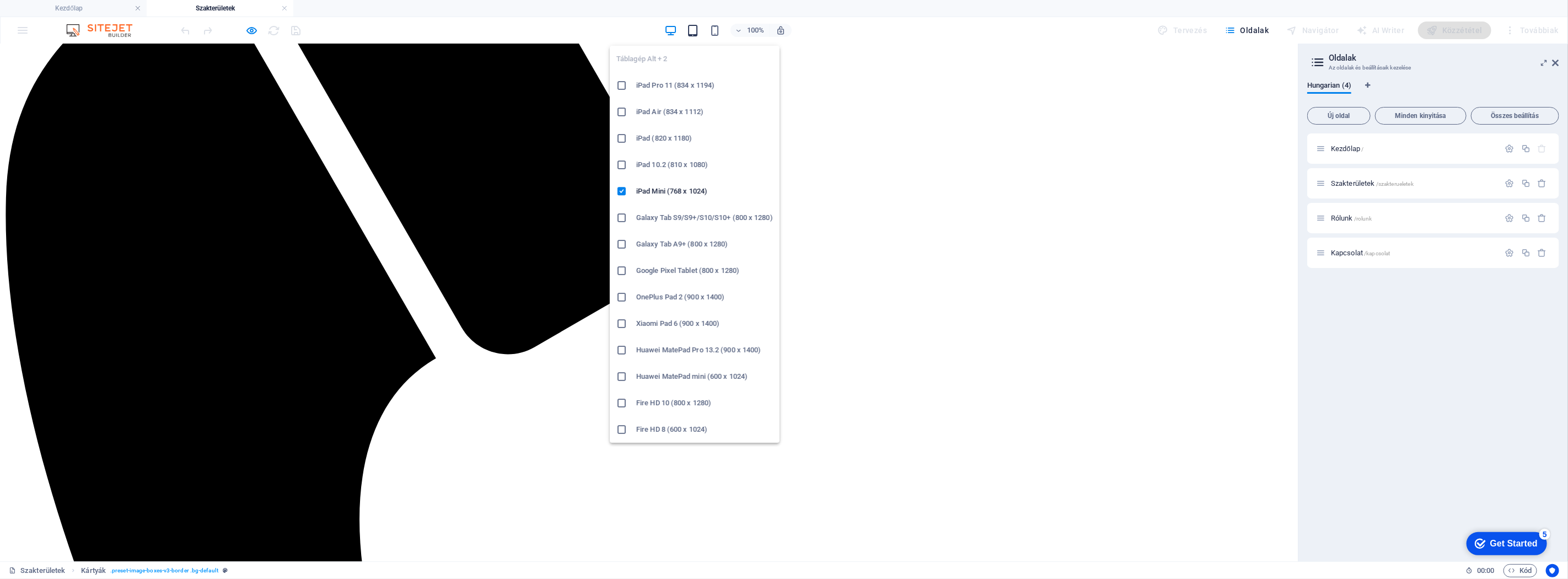
click at [693, 28] on icon "button" at bounding box center [693, 30] width 13 height 13
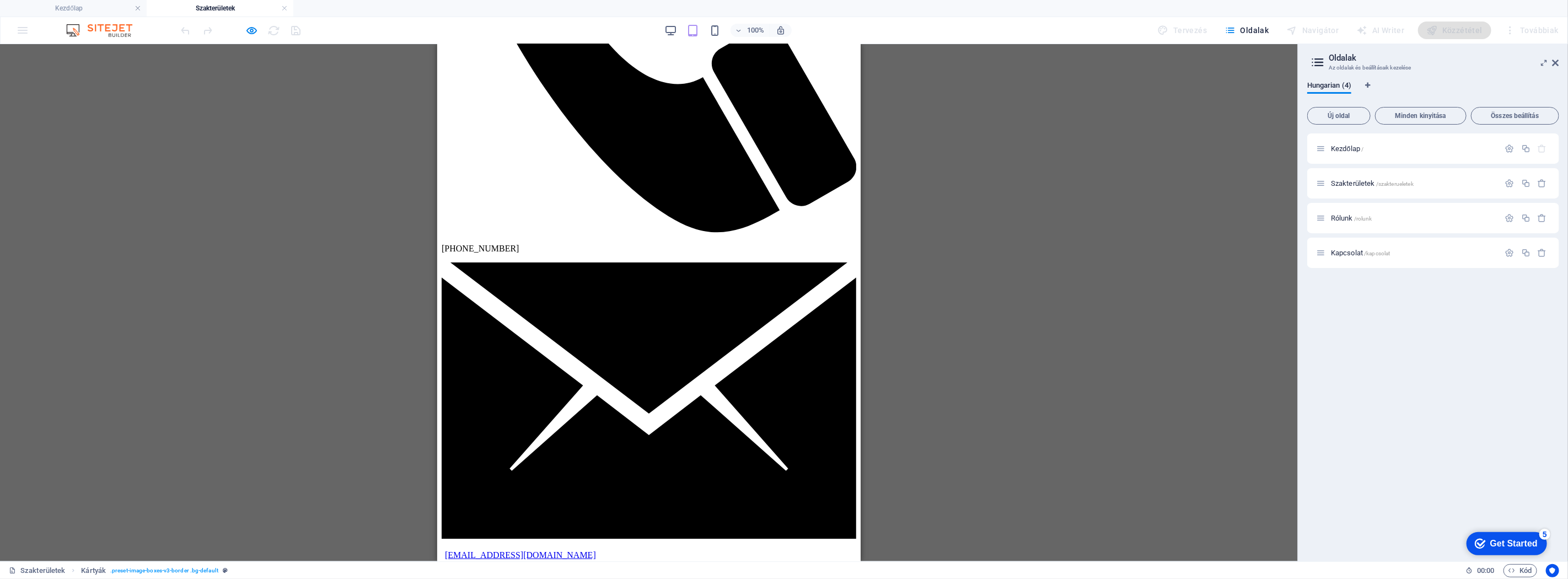
scroll to position [354, 0]
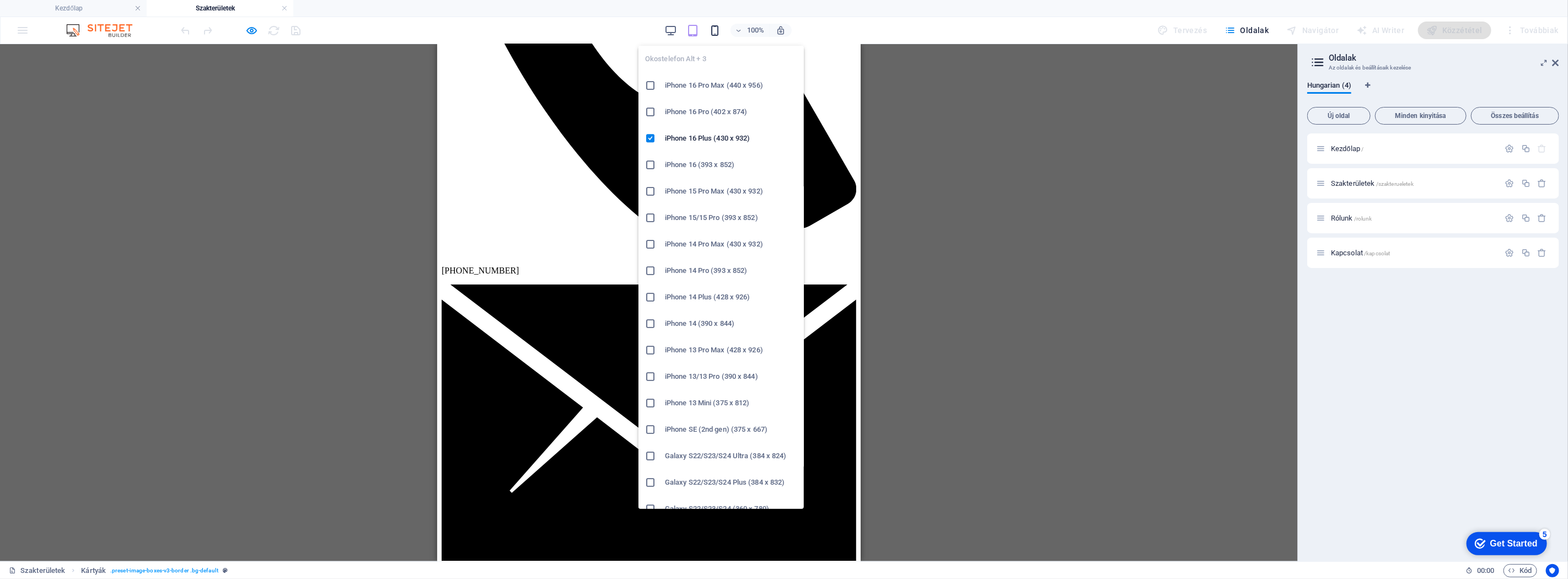
click at [716, 33] on icon "button" at bounding box center [715, 30] width 13 height 13
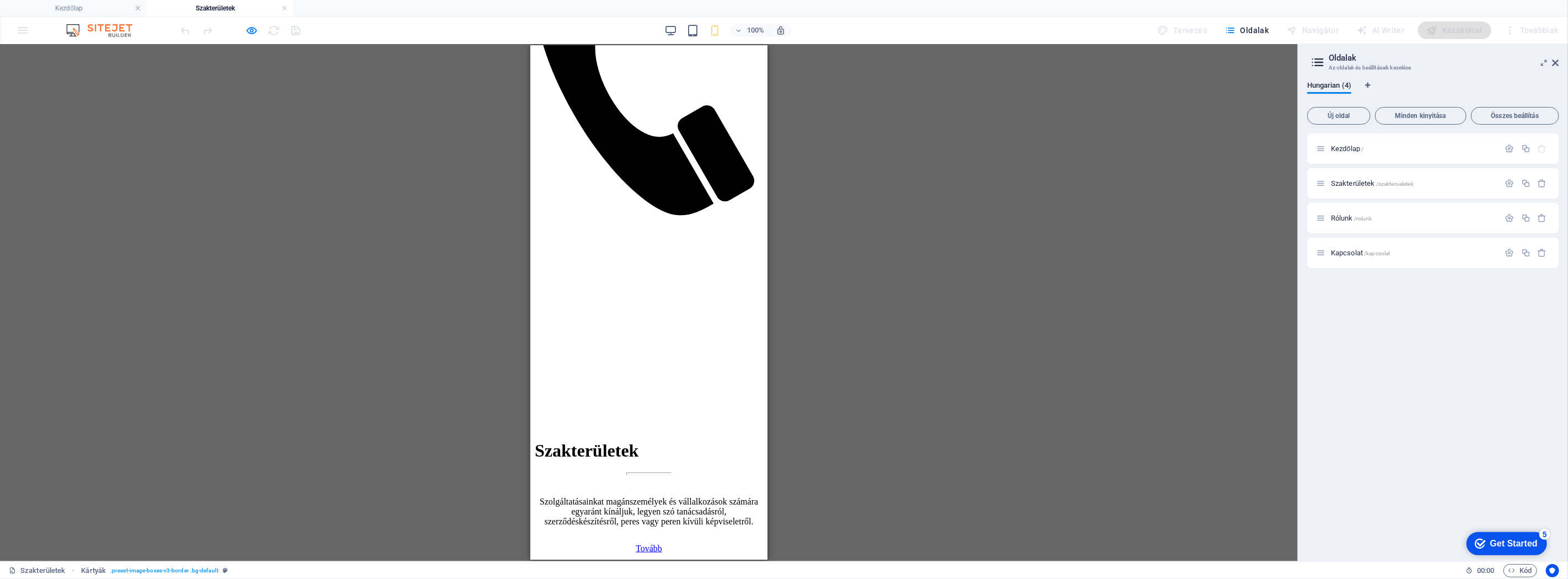
scroll to position [857, 0]
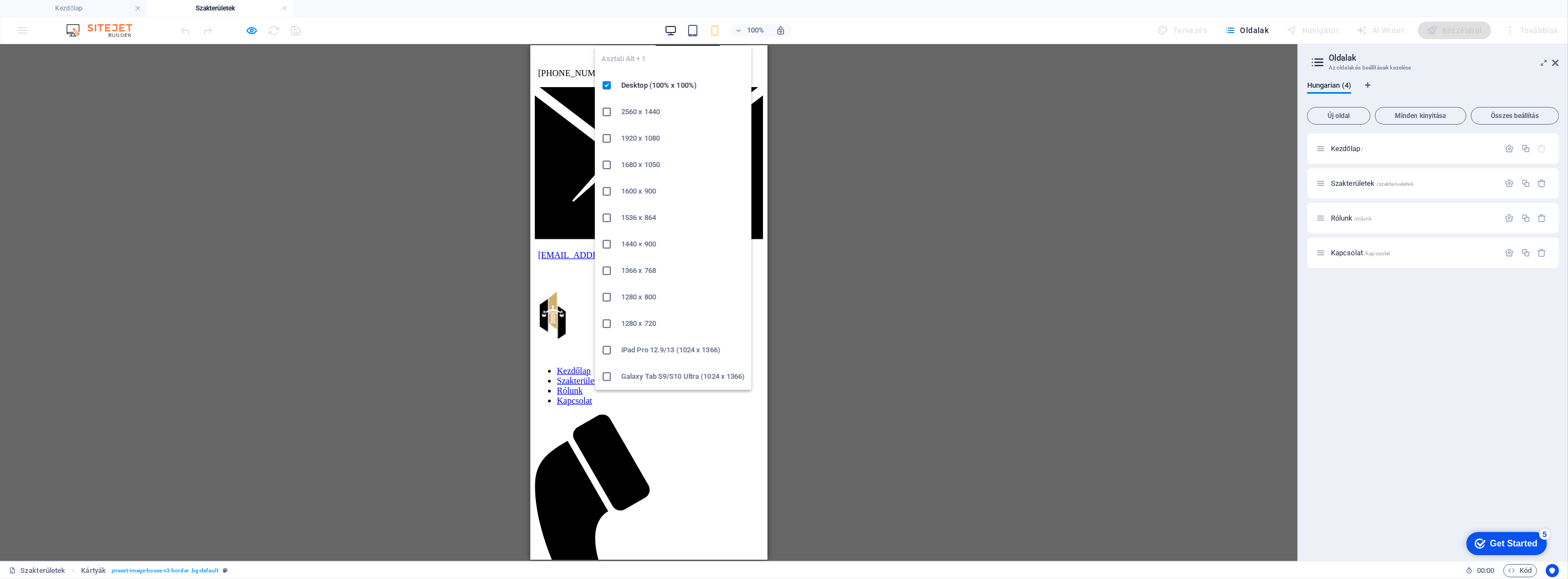
click at [676, 29] on icon "button" at bounding box center [670, 30] width 13 height 13
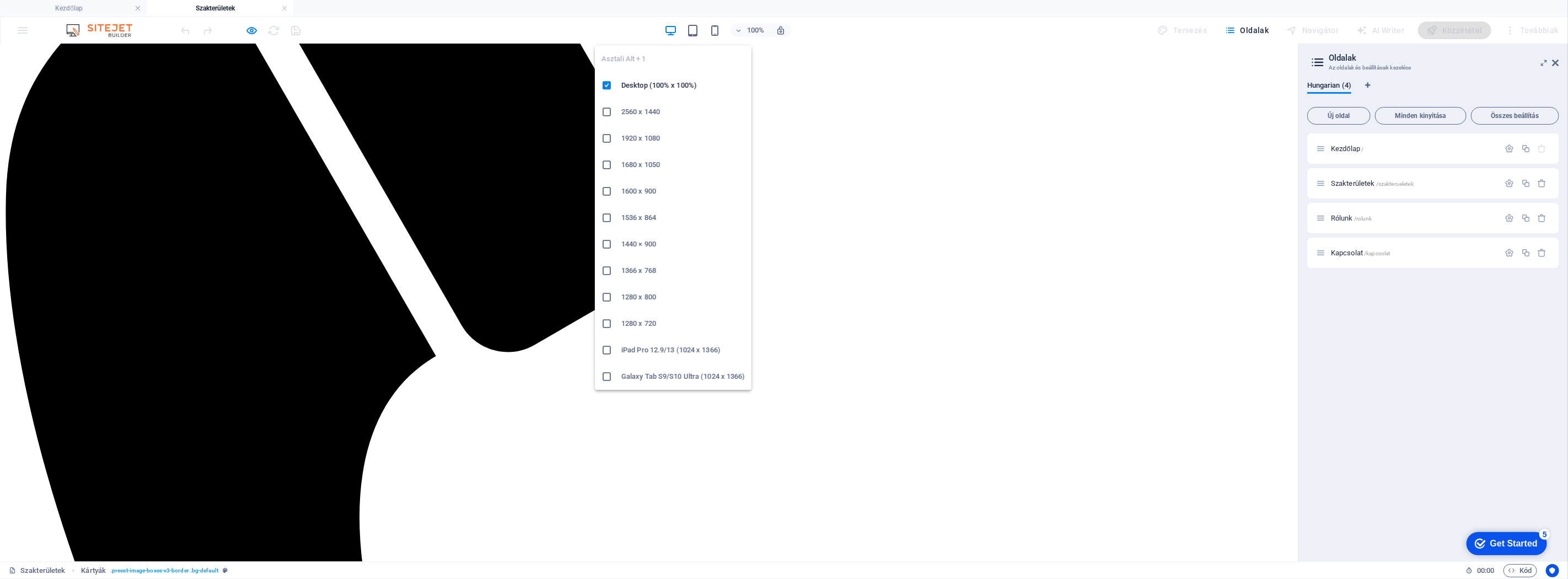
scroll to position [268, 0]
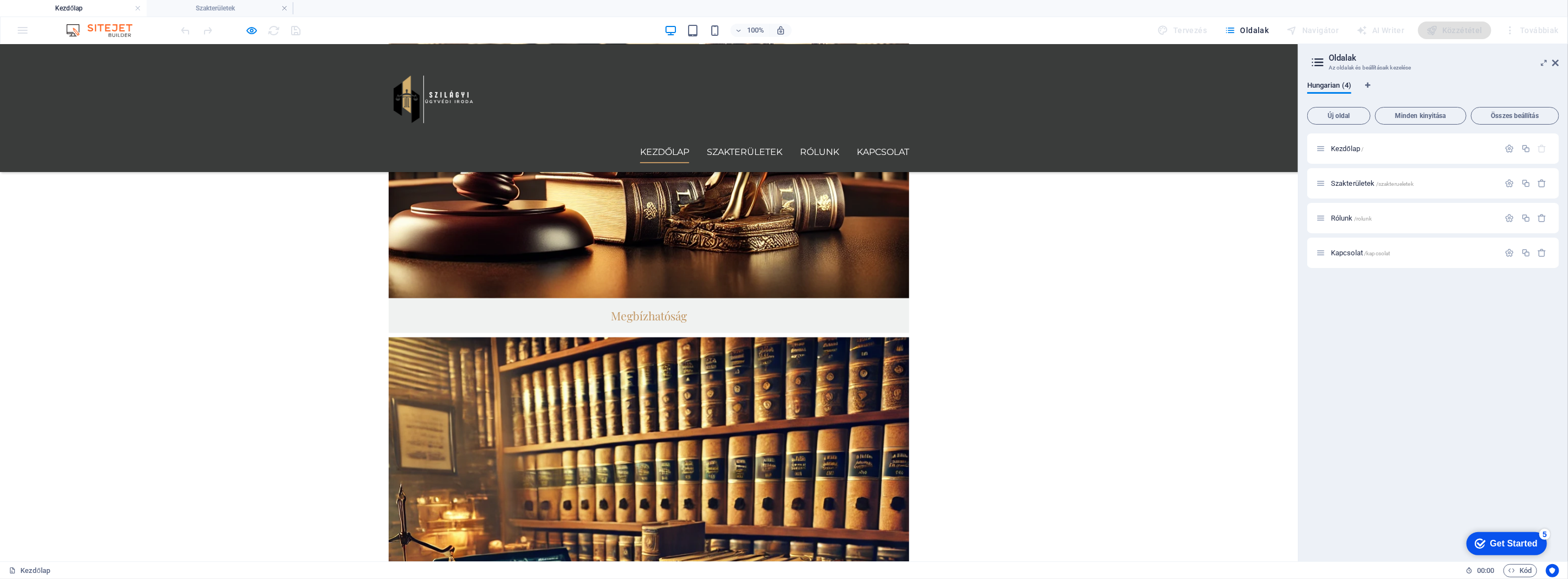
scroll to position [370, 0]
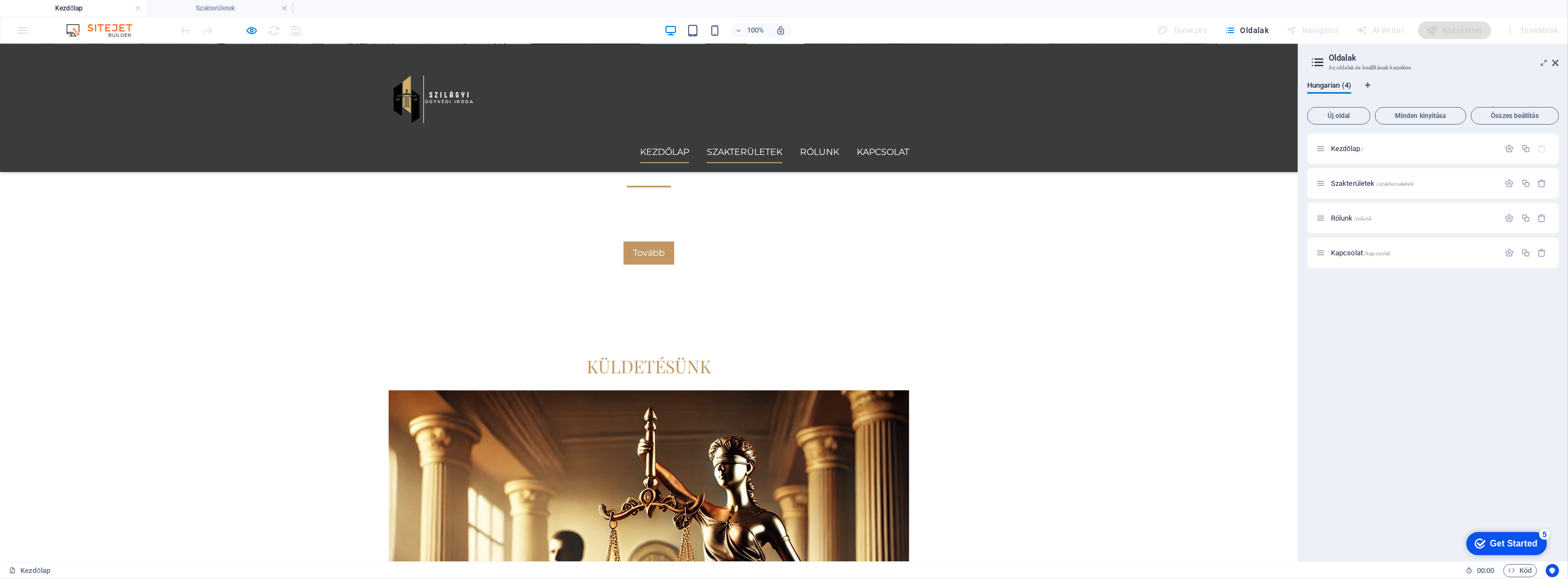
click at [760, 141] on link "Szakterületek" at bounding box center [744, 152] width 75 height 22
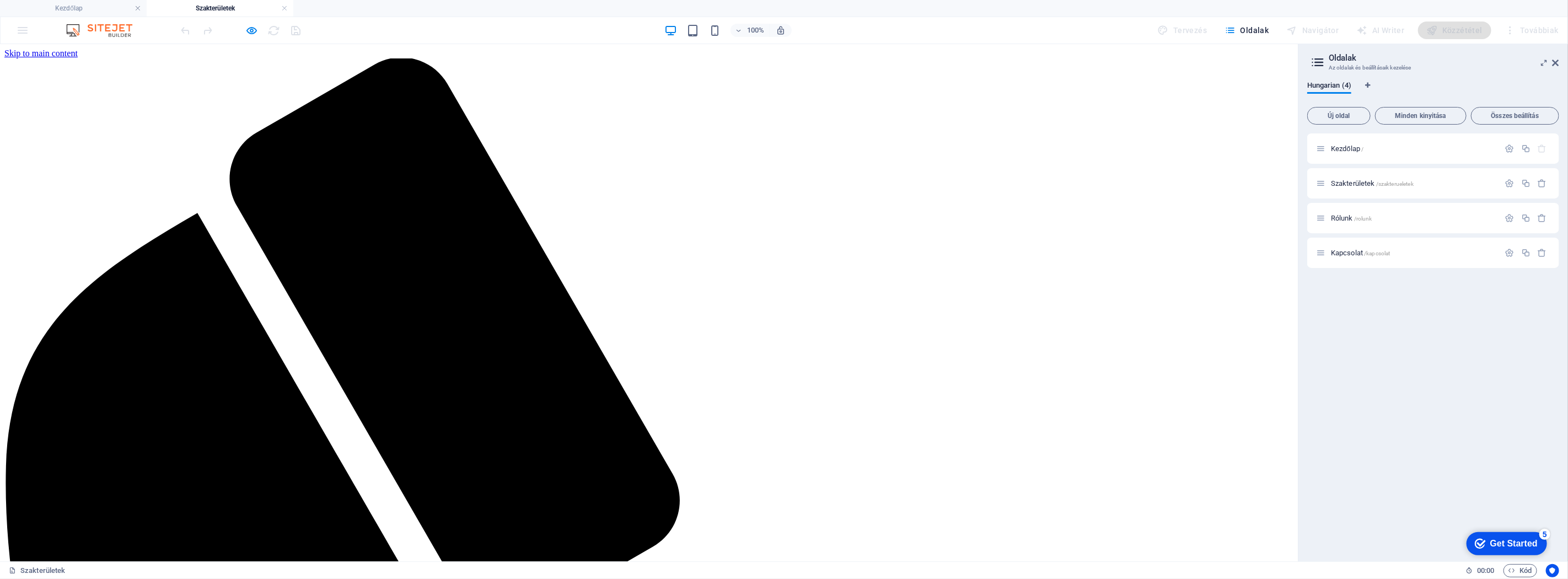
scroll to position [268, 0]
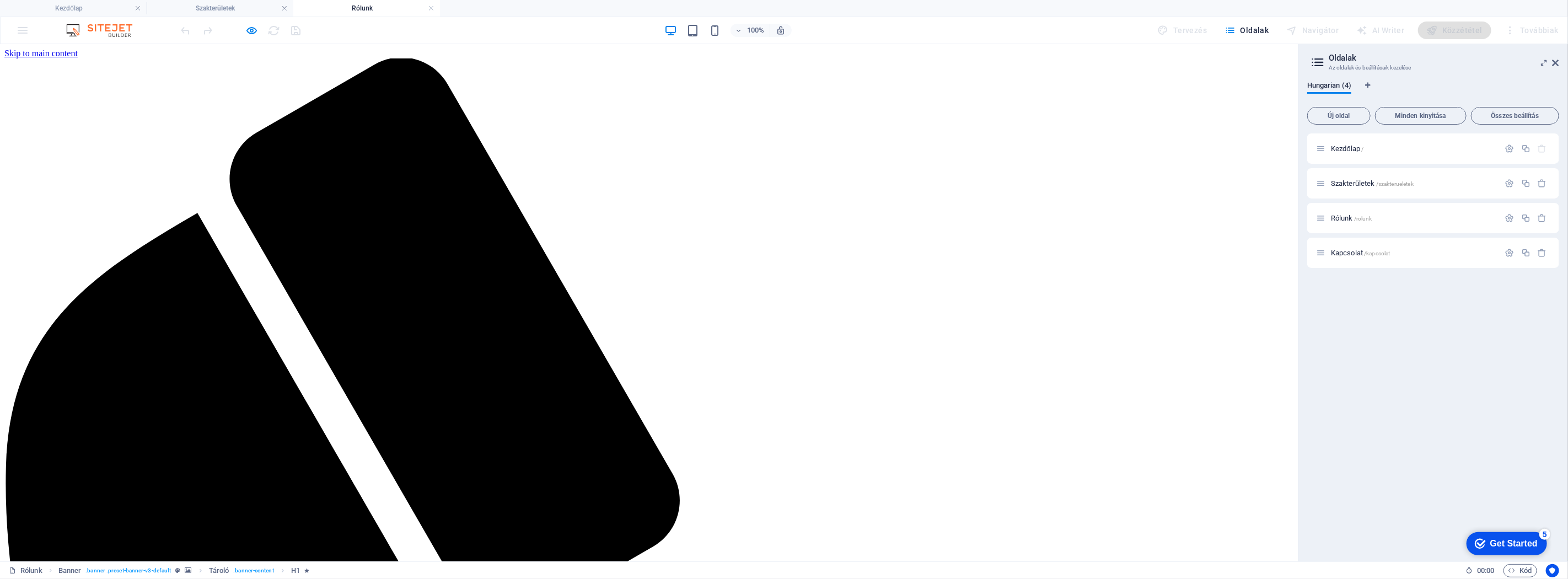
scroll to position [0, 0]
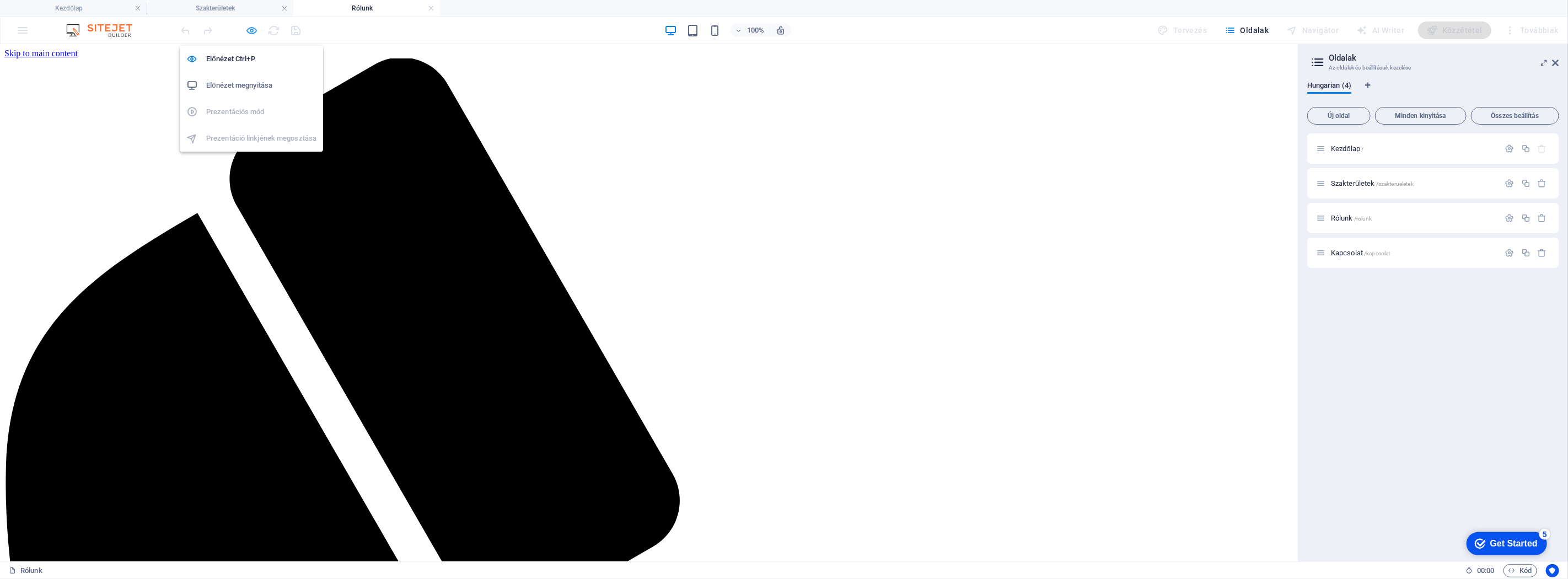
click at [254, 24] on icon "button" at bounding box center [252, 30] width 13 height 13
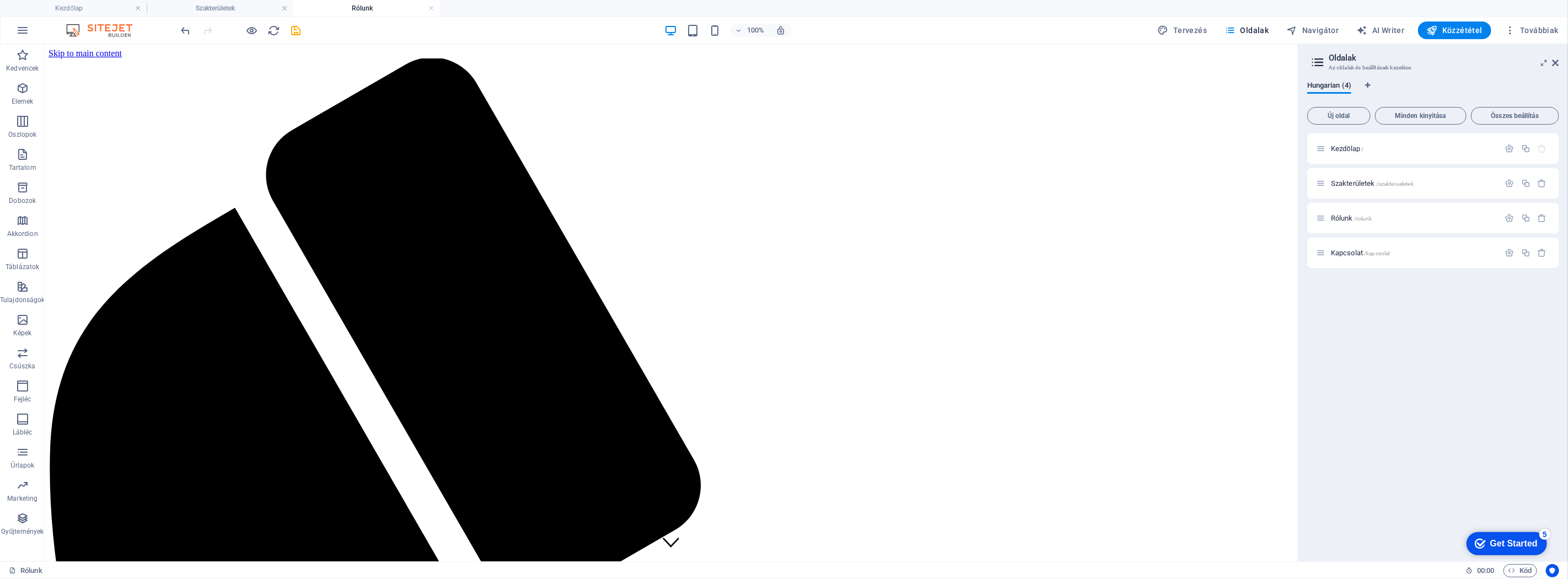
click at [243, 33] on div at bounding box center [240, 30] width 124 height 18
click at [247, 28] on icon "button" at bounding box center [252, 30] width 13 height 13
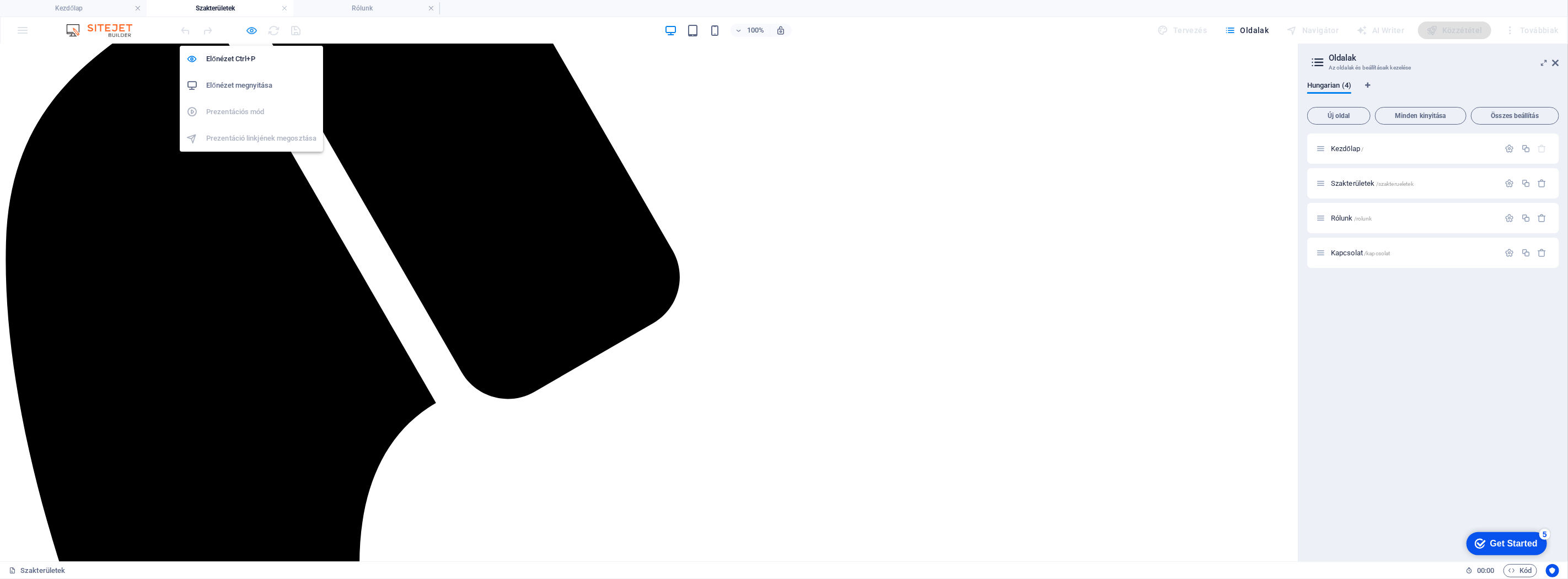
click at [246, 26] on icon "button" at bounding box center [252, 30] width 13 height 13
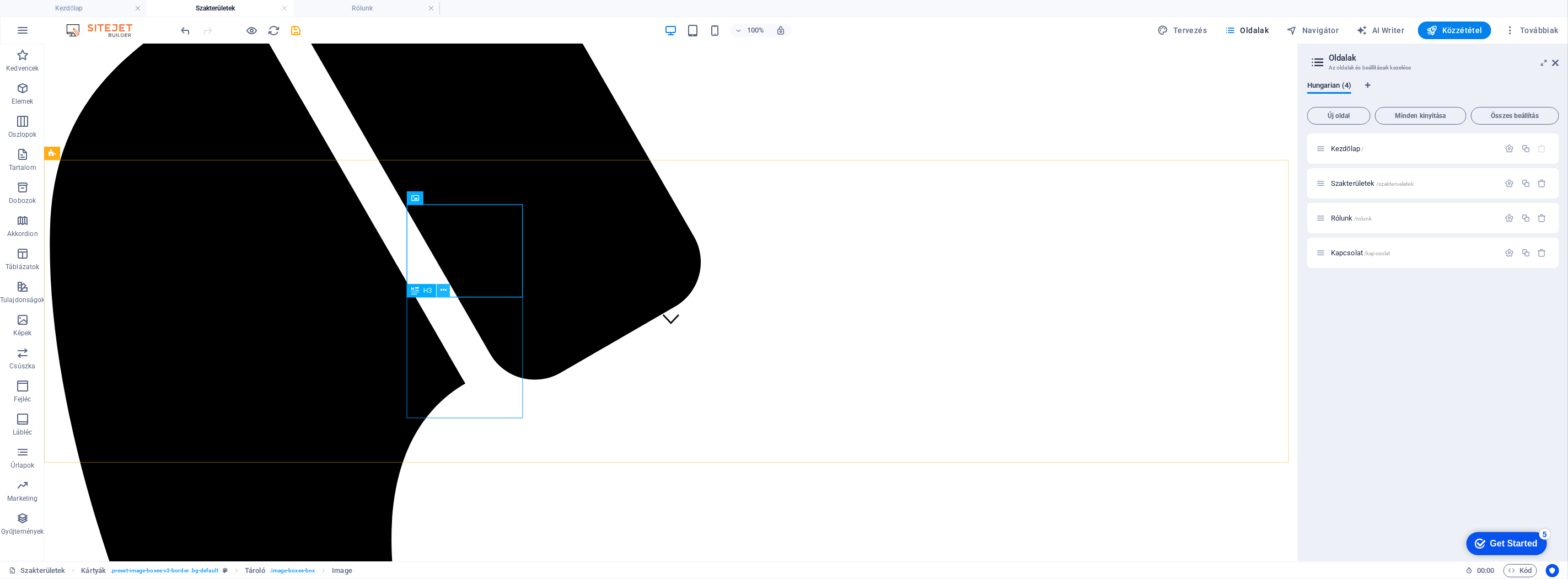
click at [444, 285] on icon at bounding box center [444, 290] width 6 height 12
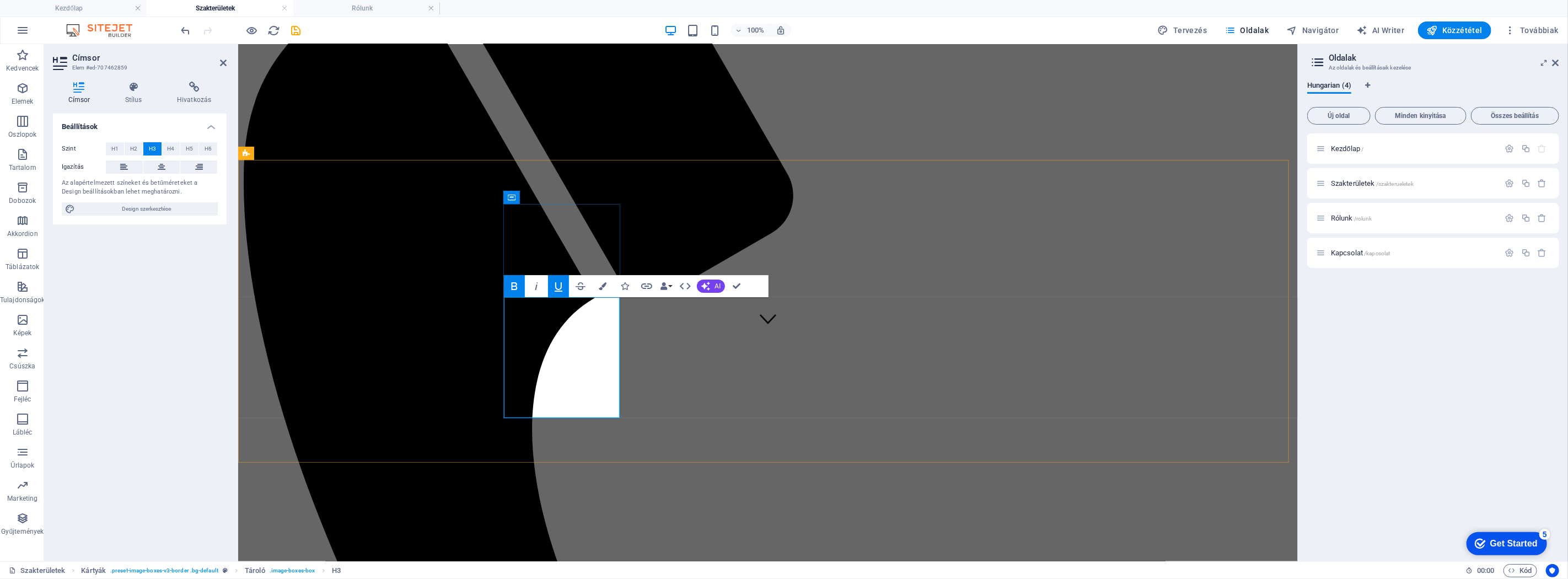
click at [133, 88] on icon at bounding box center [133, 87] width 47 height 11
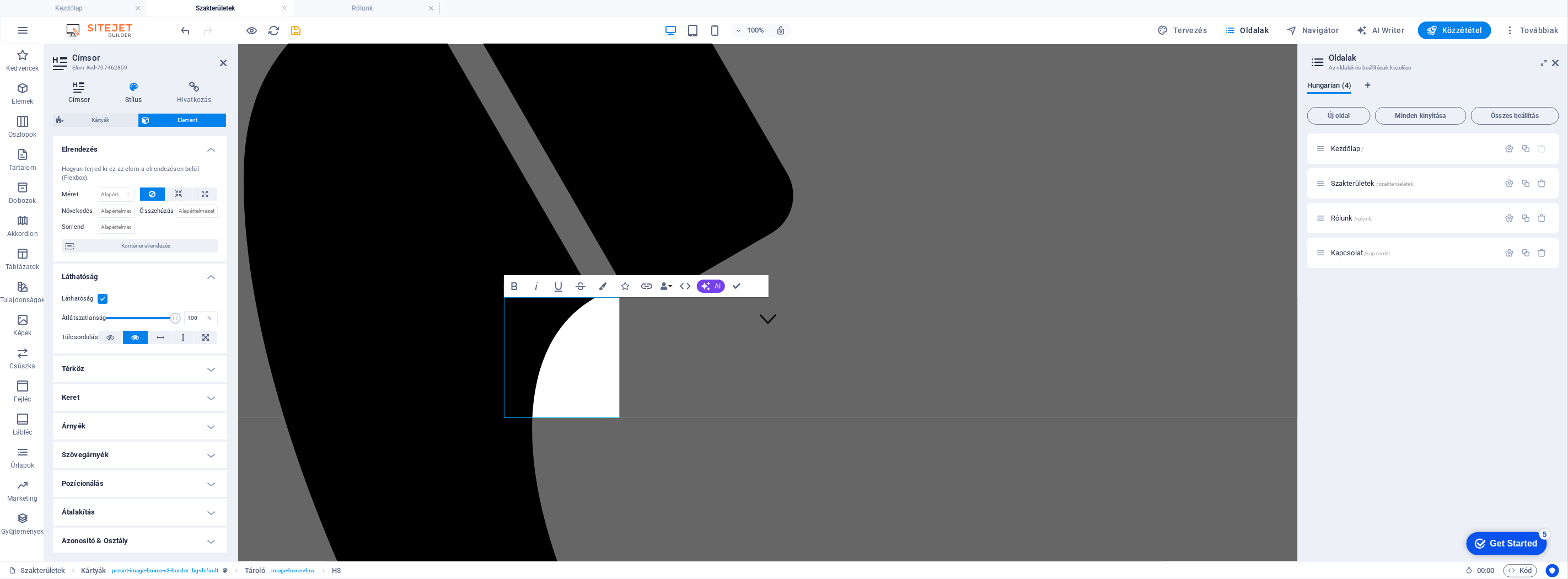
click at [89, 96] on h4 "Címsor" at bounding box center [81, 93] width 57 height 23
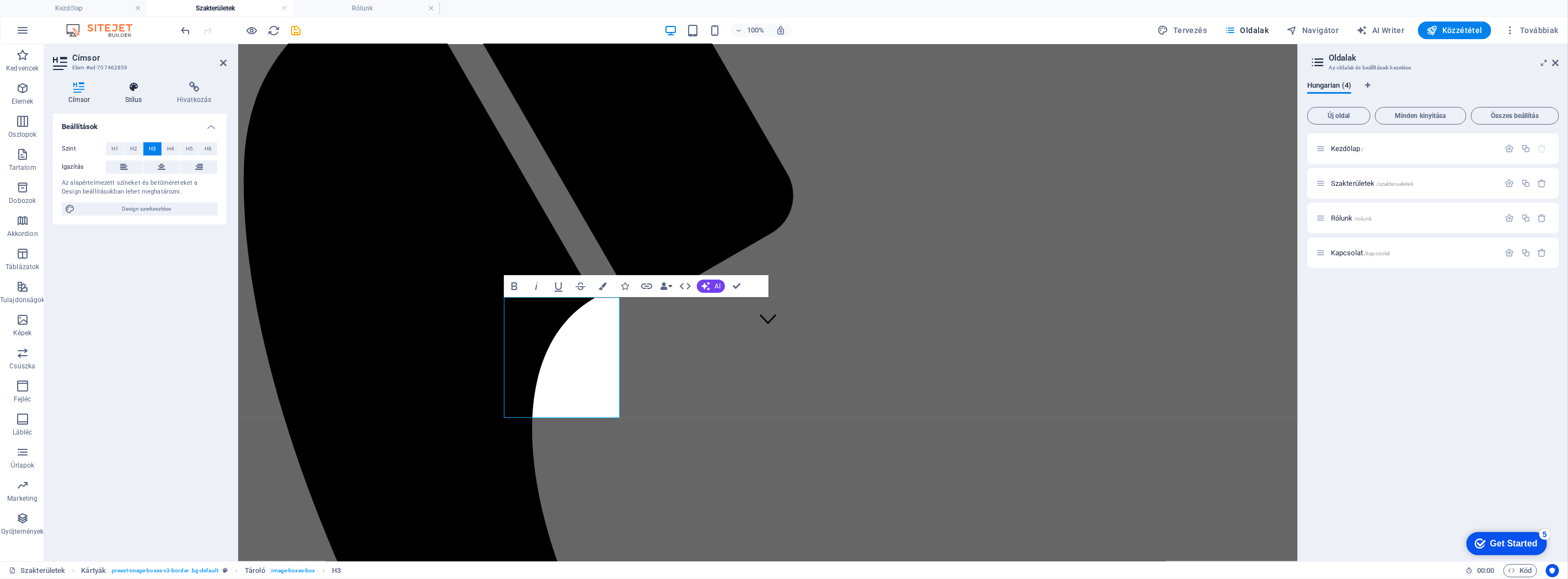
click at [141, 90] on icon at bounding box center [133, 87] width 47 height 11
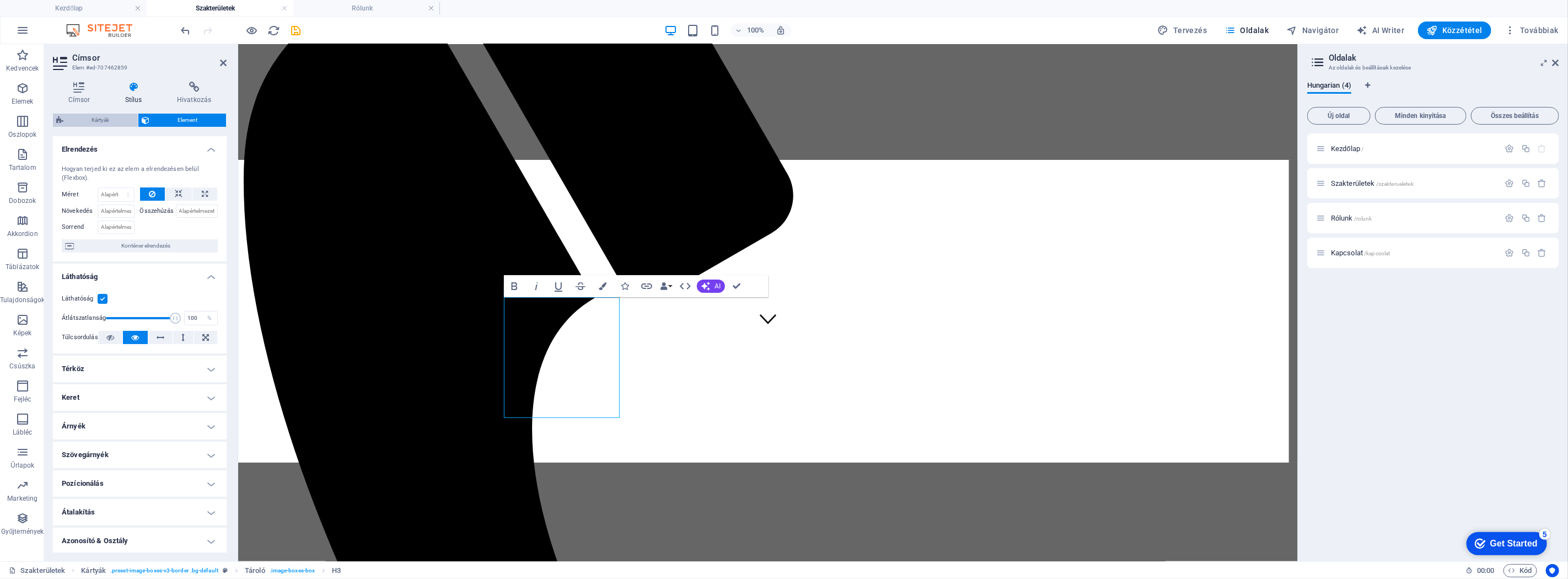
click at [95, 124] on span "Kártyák" at bounding box center [100, 121] width 68 height 13
select select "rem"
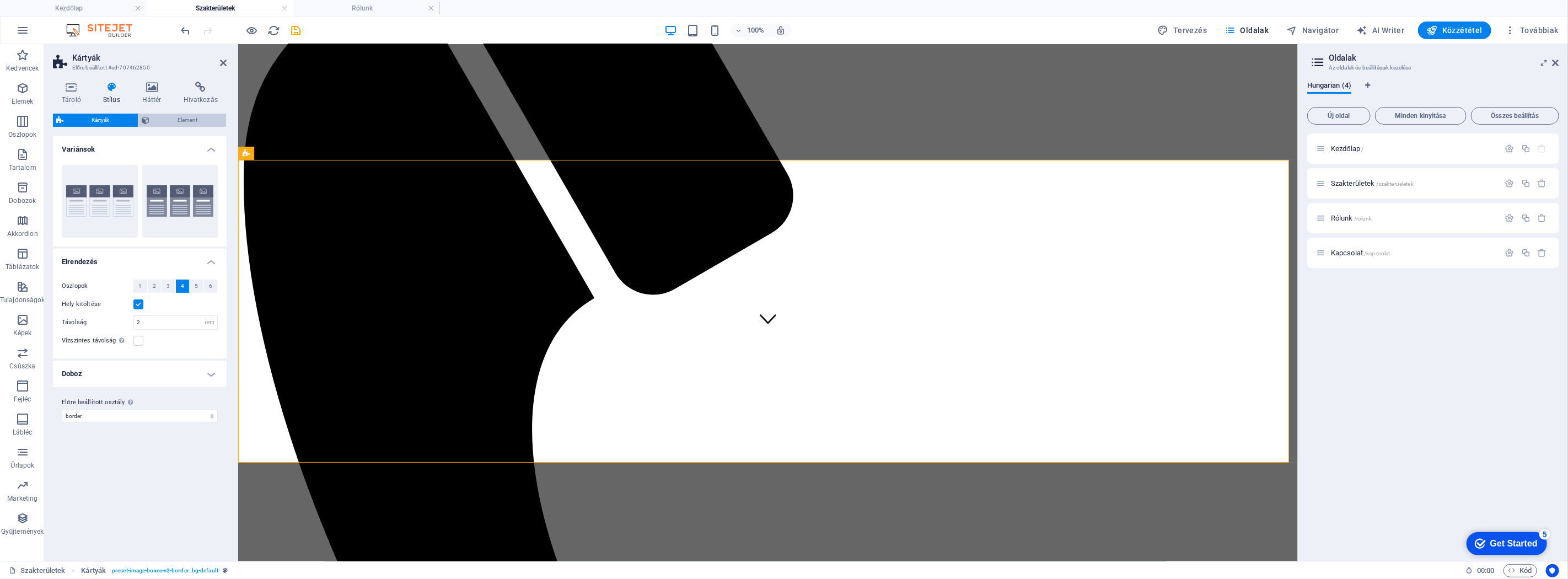
click at [186, 122] on span "Element" at bounding box center [187, 121] width 70 height 13
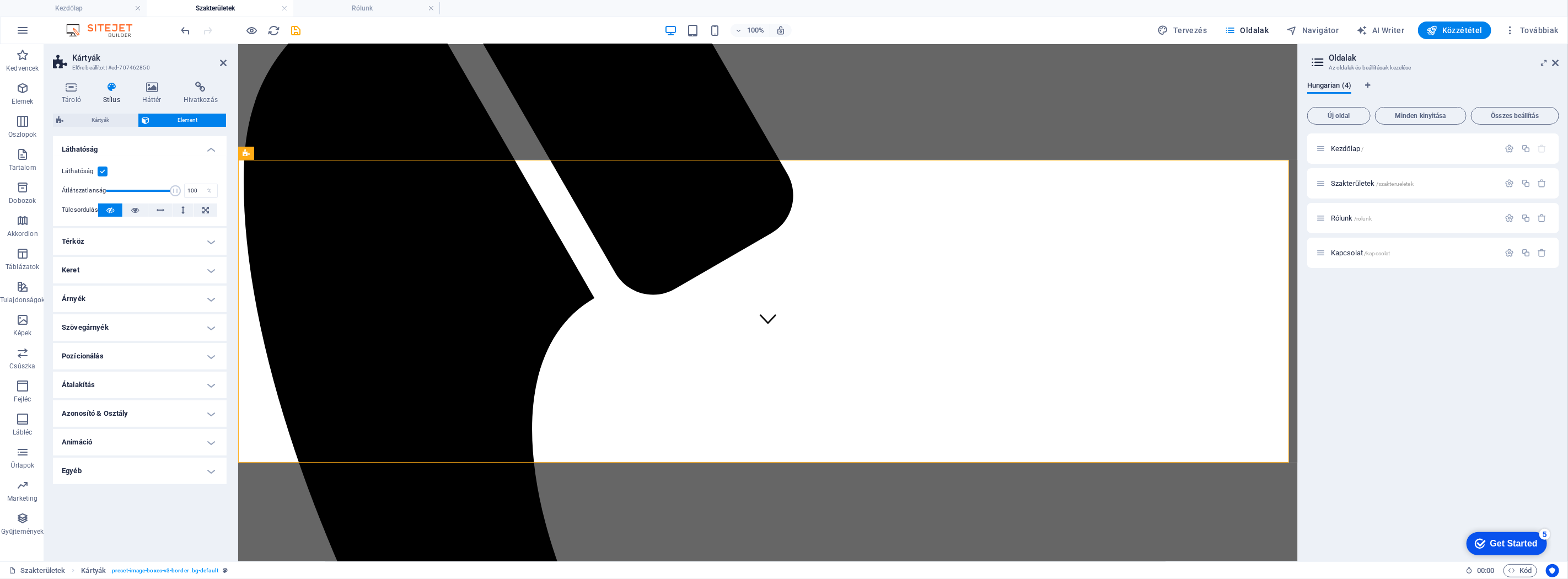
click at [116, 94] on h4 "Stílus" at bounding box center [114, 93] width 39 height 23
drag, startPoint x: 407, startPoint y: 234, endPoint x: 239, endPoint y: 203, distance: 170.8
type input "100"
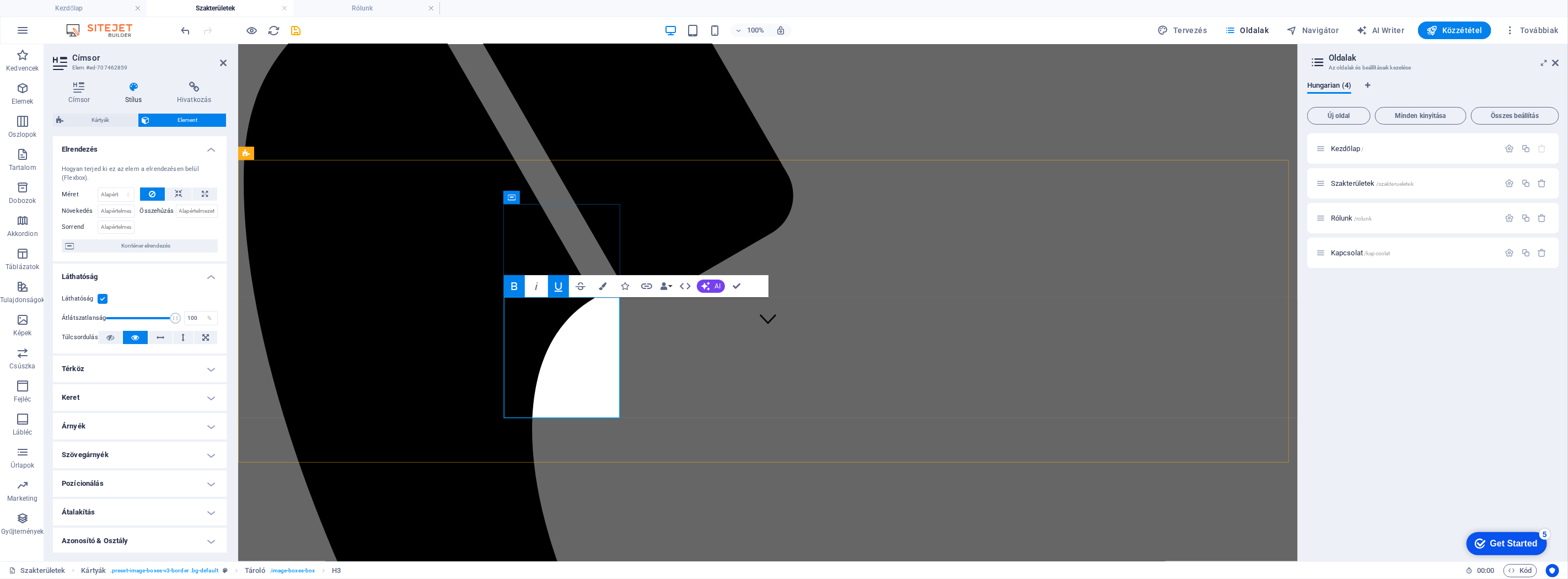
drag, startPoint x: 519, startPoint y: 342, endPoint x: 606, endPoint y: 354, distance: 87.8
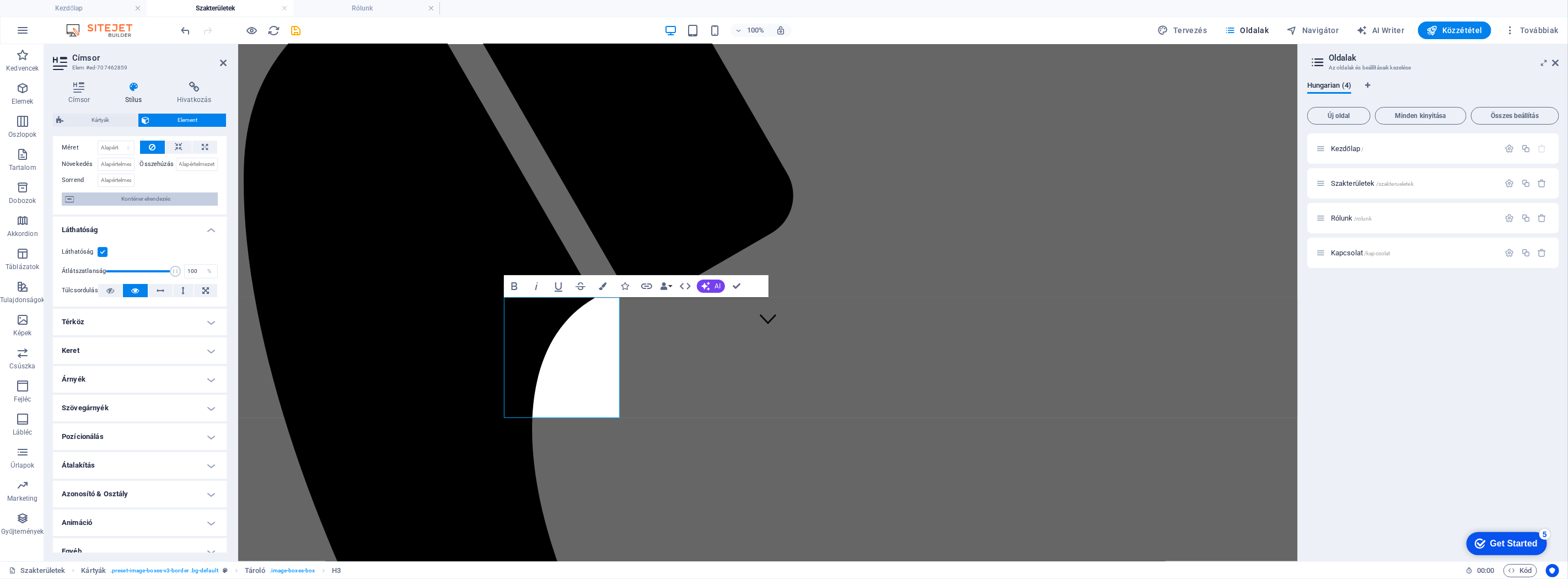
scroll to position [58, 0]
click at [206, 347] on h4 "Szövegárnyék" at bounding box center [139, 396] width 173 height 26
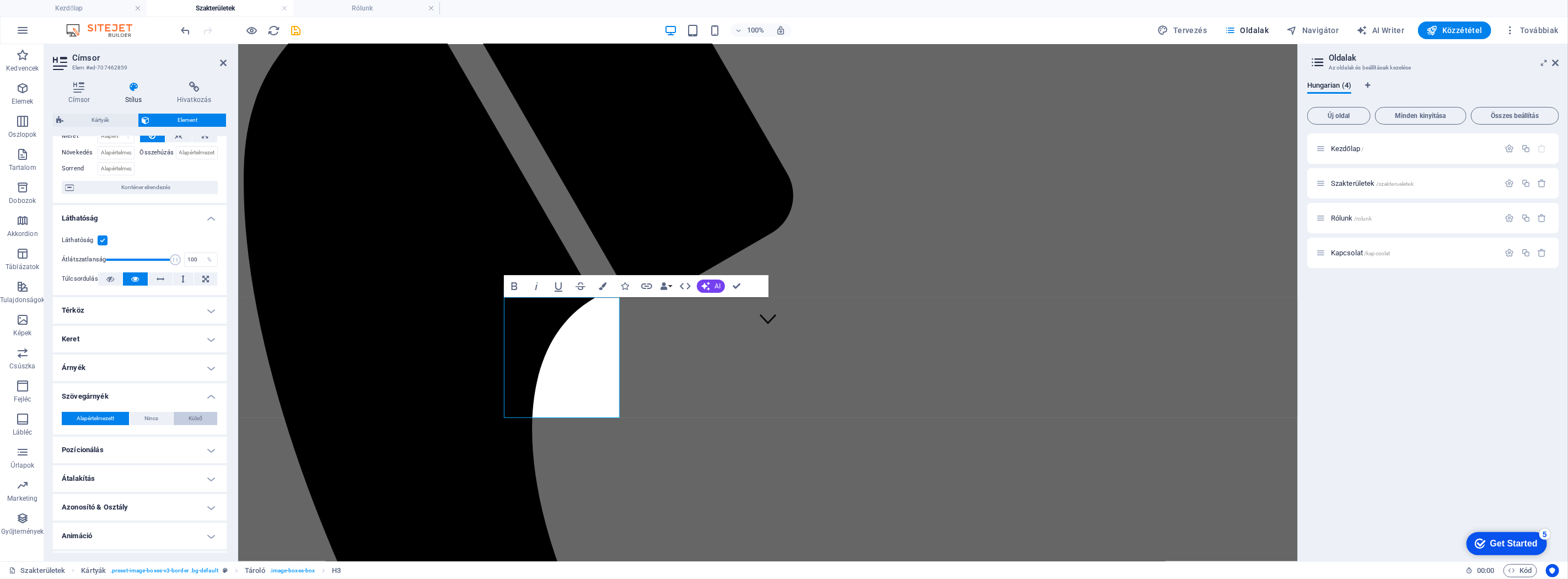
click at [191, 347] on span "Külső" at bounding box center [195, 419] width 14 height 13
type input "2"
type input "4"
click at [158, 347] on button "Nincs" at bounding box center [152, 419] width 44 height 13
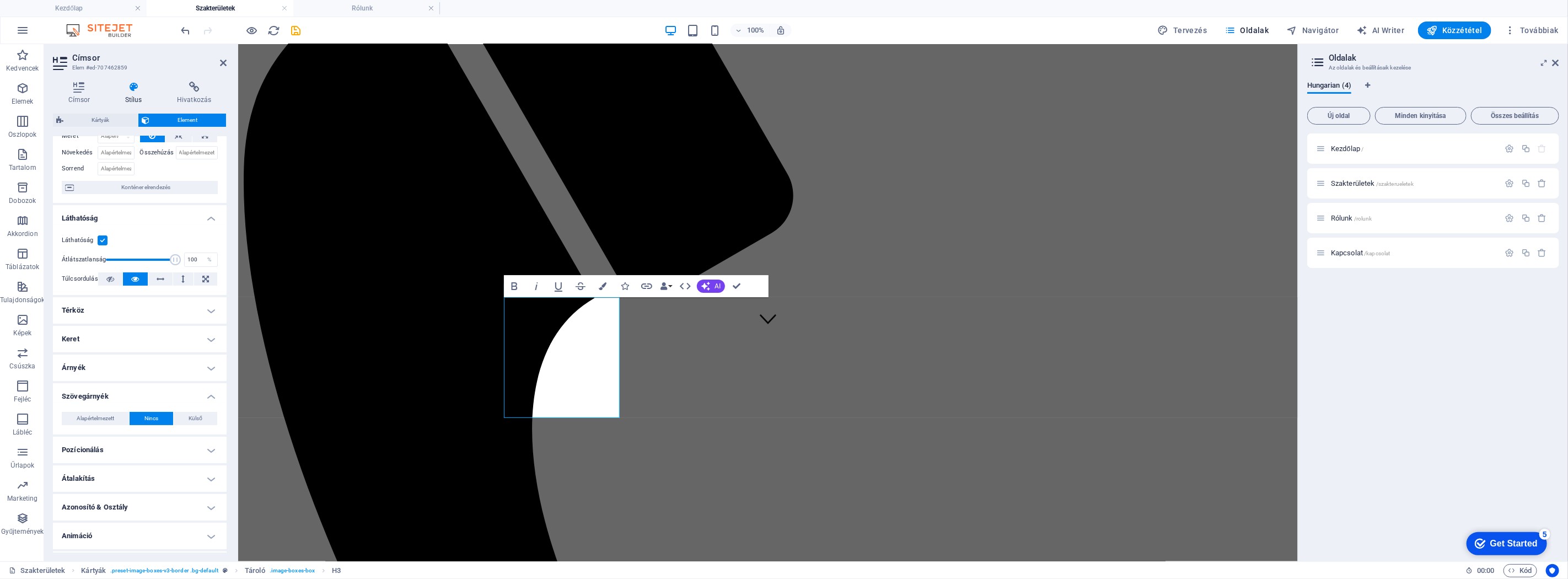
click at [208, 347] on h4 "Szövegárnyék" at bounding box center [139, 393] width 173 height 20
click at [212, 347] on h4 "Árnyék" at bounding box center [139, 367] width 173 height 26
click at [212, 347] on h4 "Árnyék" at bounding box center [139, 364] width 173 height 20
click at [216, 344] on h4 "Keret" at bounding box center [139, 339] width 173 height 26
click at [143, 347] on span at bounding box center [144, 362] width 8 height 8
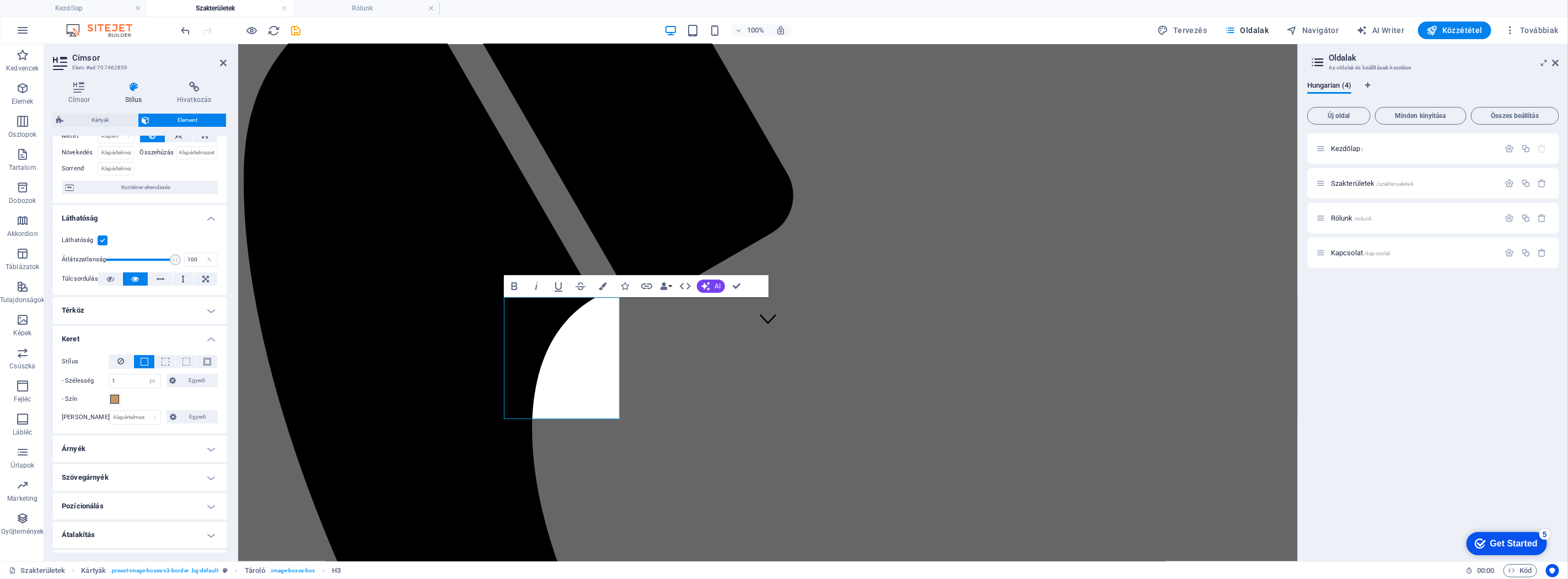
click at [143, 347] on span at bounding box center [144, 362] width 8 height 8
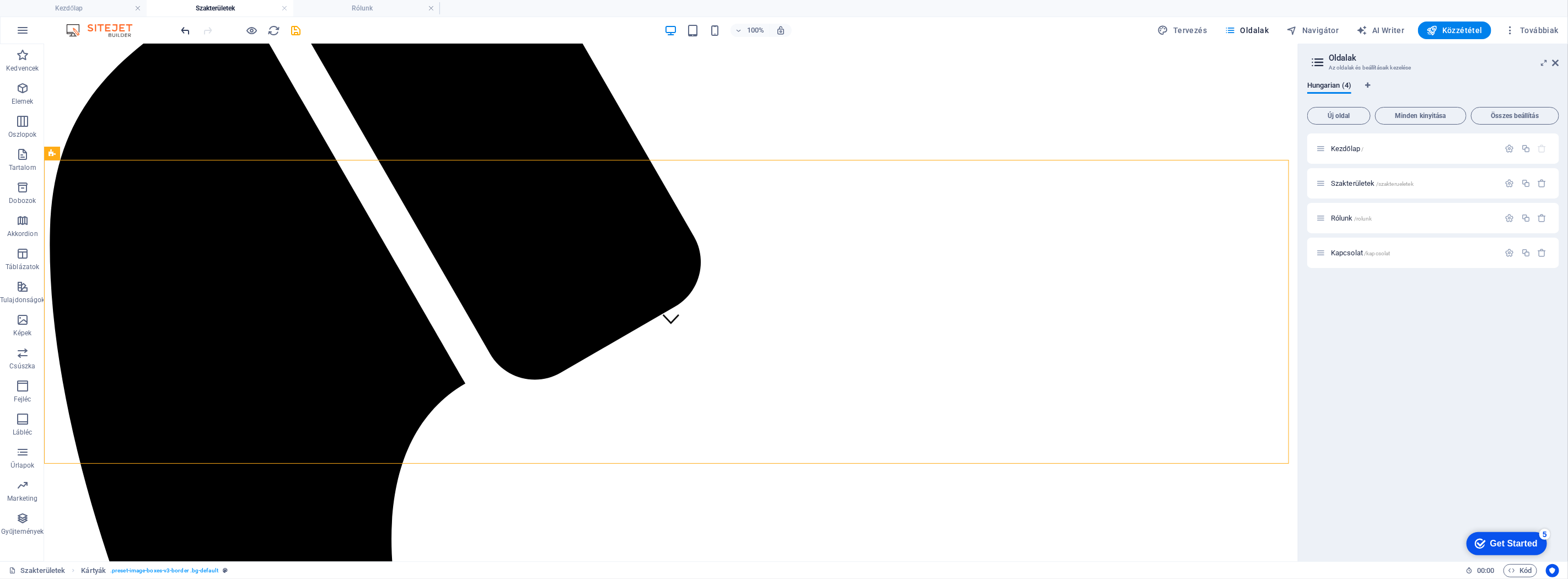
click at [184, 24] on icon "undo" at bounding box center [186, 30] width 13 height 13
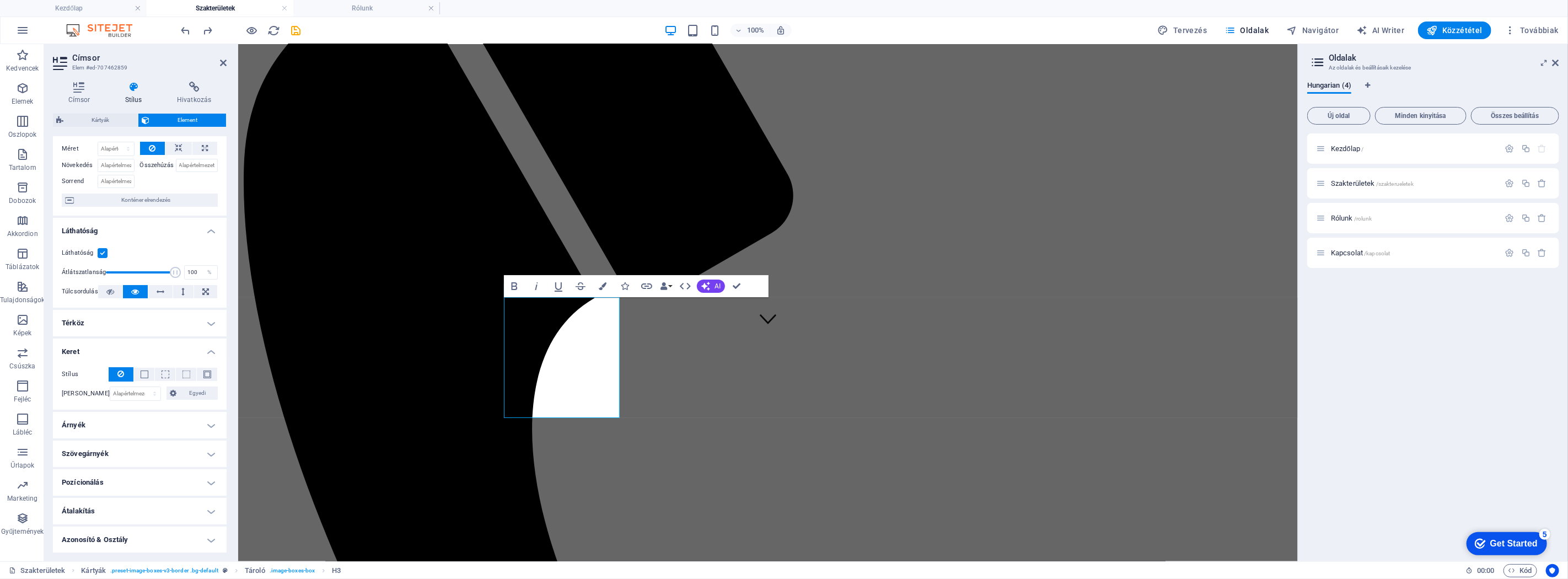
scroll to position [102, 0]
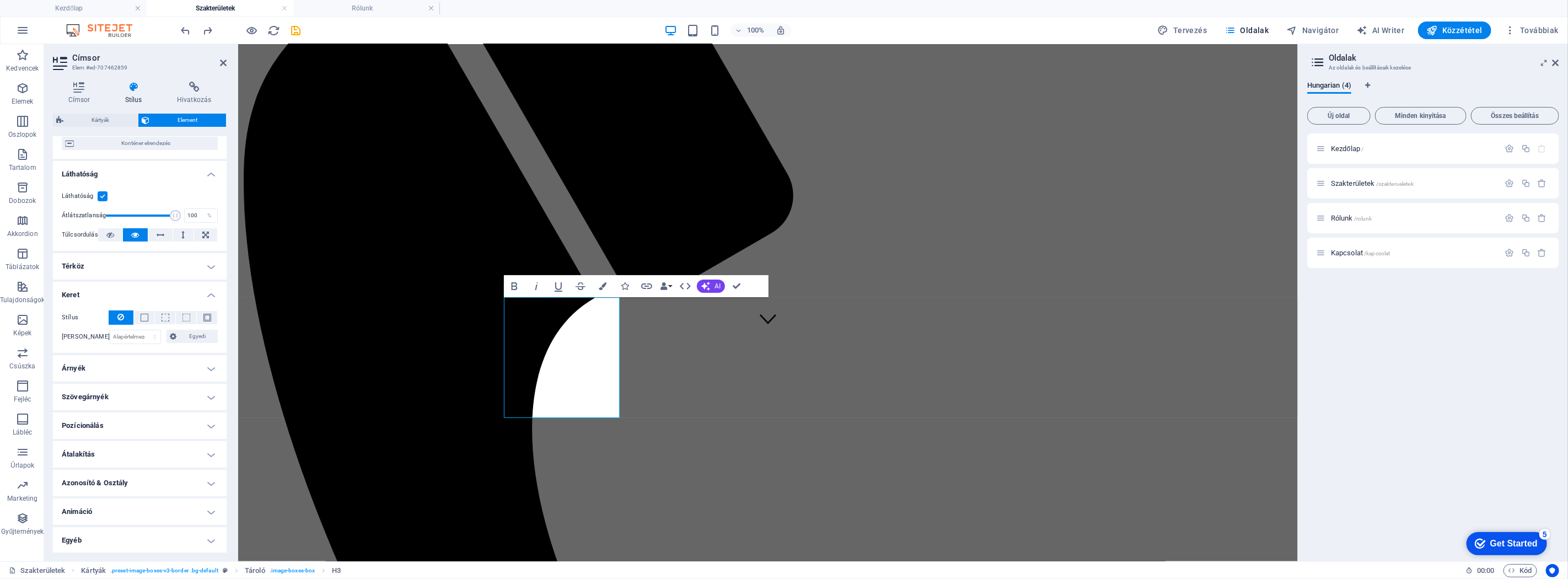
click at [208, 347] on h4 "Egyéb" at bounding box center [139, 540] width 173 height 26
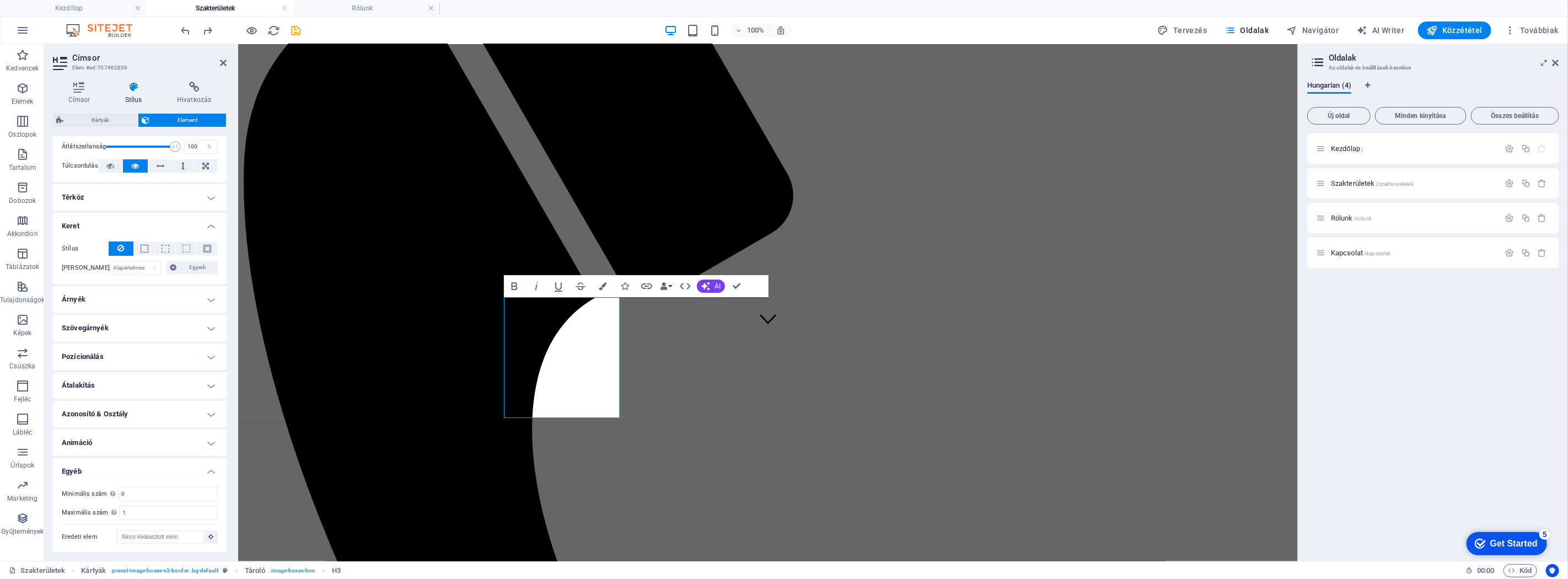
scroll to position [0, 0]
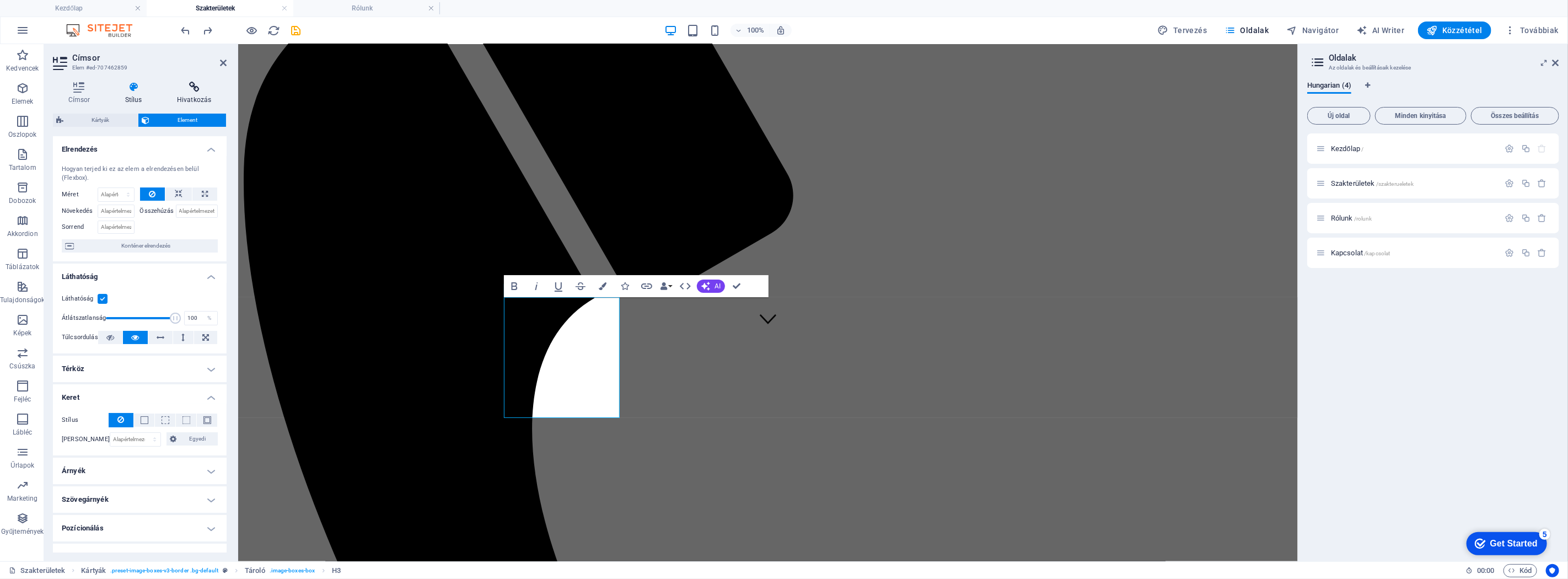
click at [206, 102] on h4 "Hivatkozás" at bounding box center [194, 93] width 65 height 23
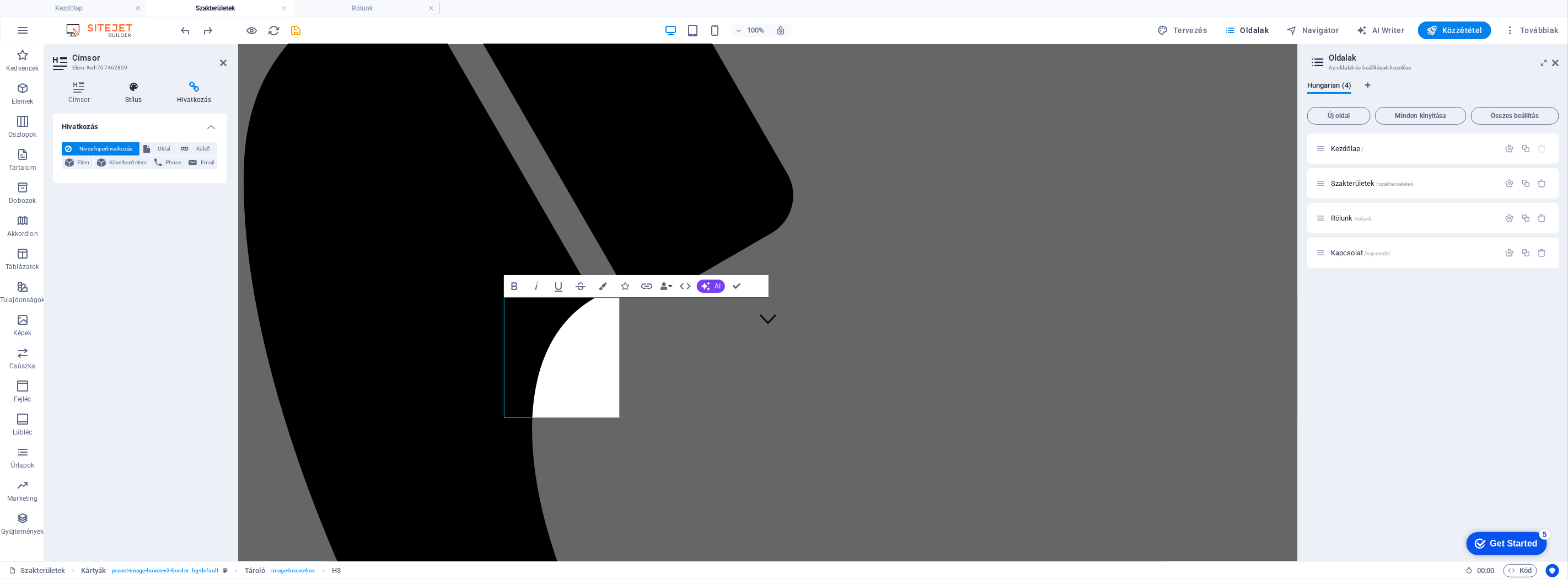
click at [161, 102] on h4 "Stílus" at bounding box center [135, 93] width 52 height 23
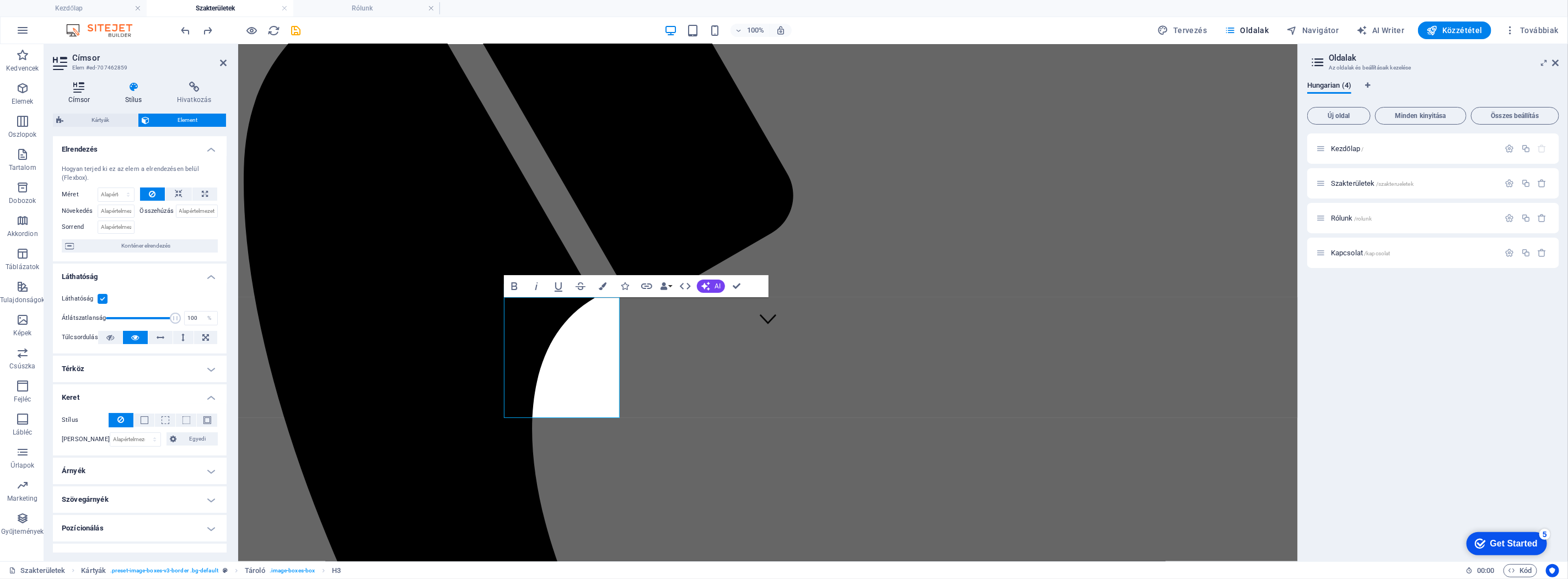
click at [69, 96] on h4 "Címsor" at bounding box center [81, 93] width 57 height 23
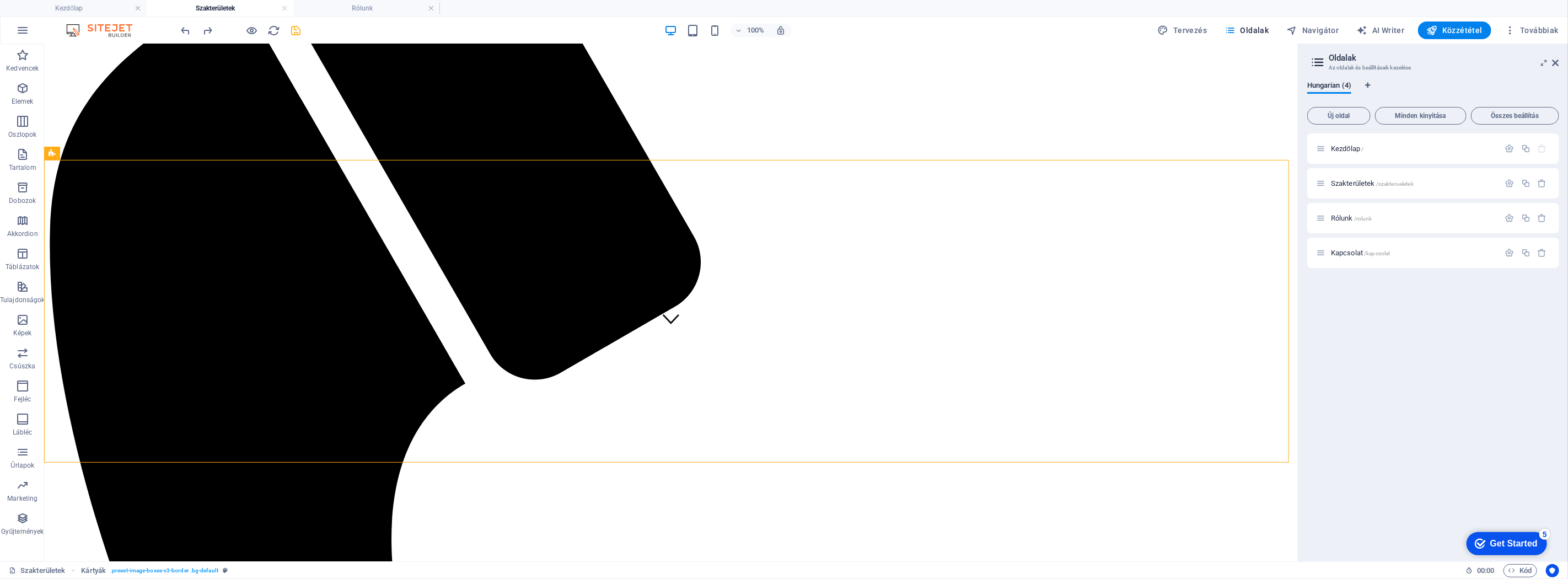
click at [296, 27] on icon "save" at bounding box center [296, 30] width 13 height 13
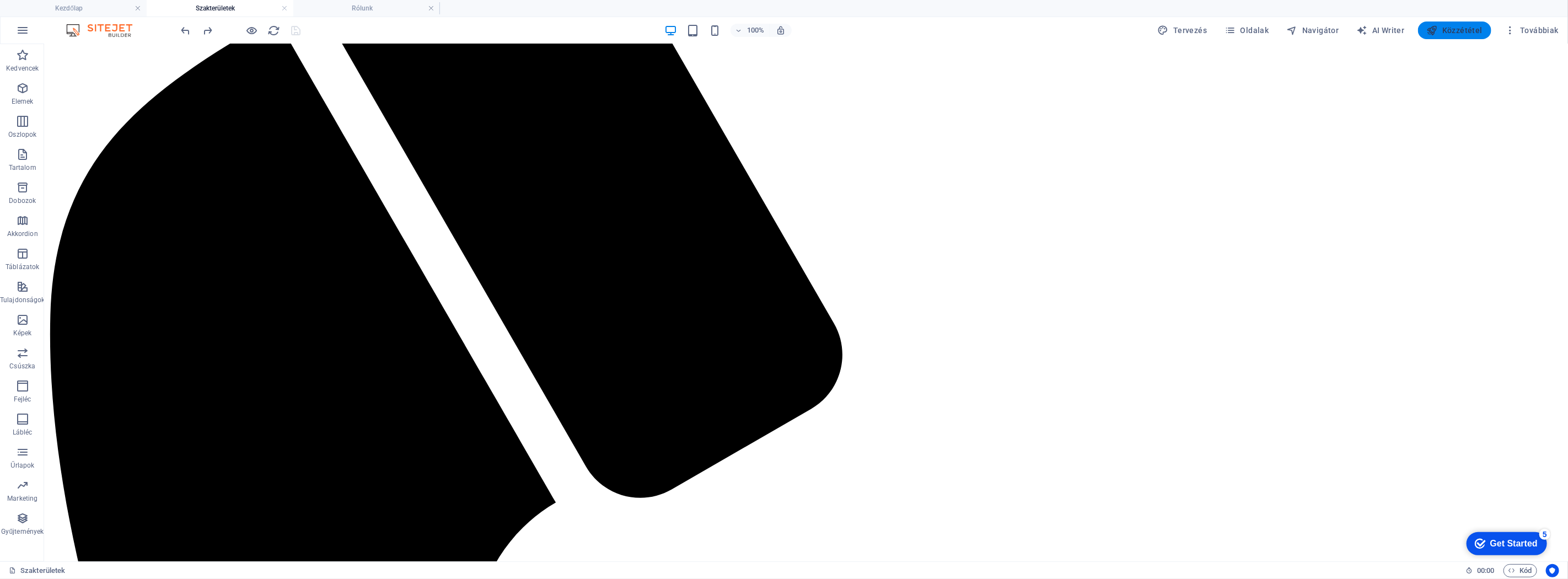
click at [940, 29] on span "Közzététel" at bounding box center [1454, 30] width 55 height 11
